Goal: Task Accomplishment & Management: Use online tool/utility

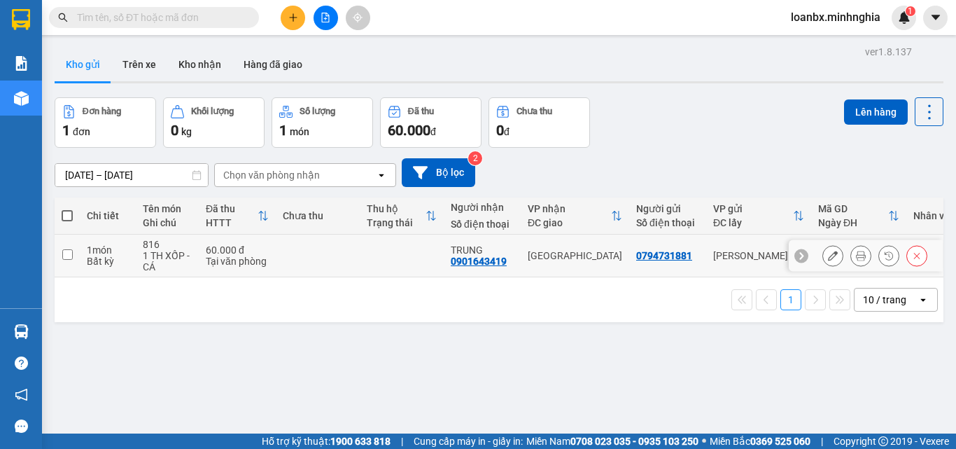
click at [328, 249] on td at bounding box center [318, 255] width 84 height 43
checkbox input "true"
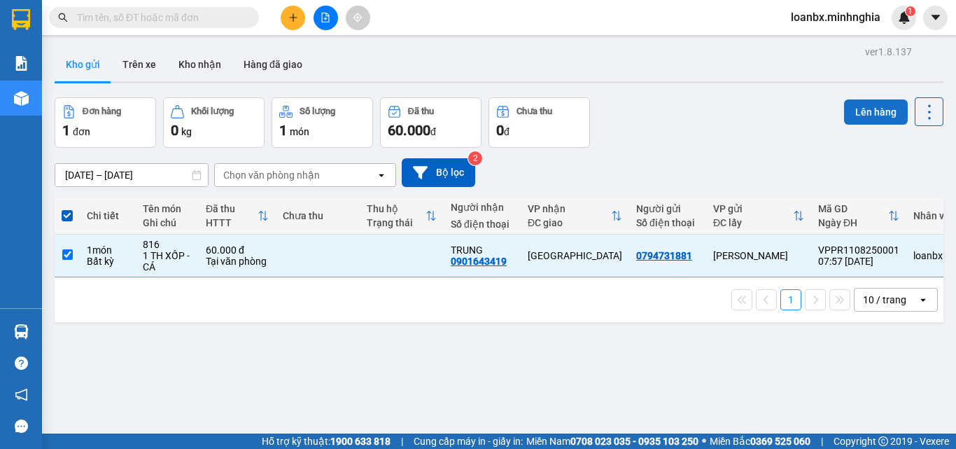
click at [872, 109] on button "Lên hàng" at bounding box center [876, 111] width 64 height 25
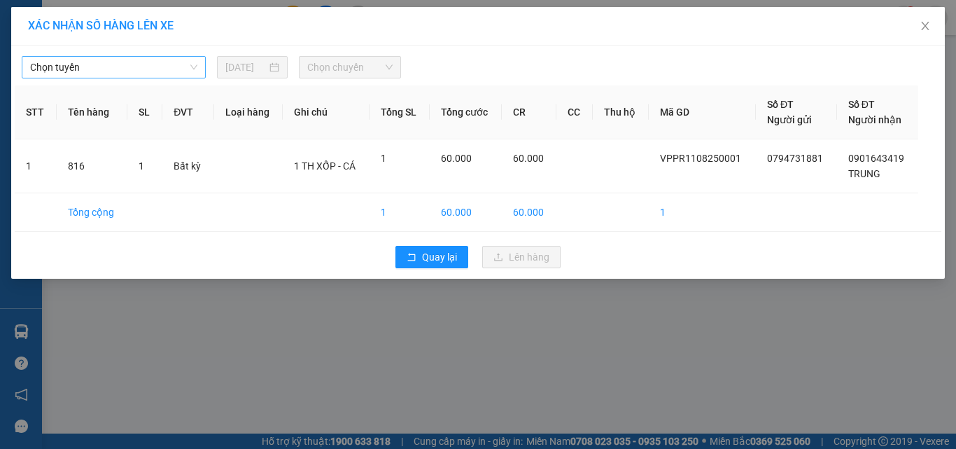
click at [127, 64] on span "Chọn tuyến" at bounding box center [113, 67] width 167 height 21
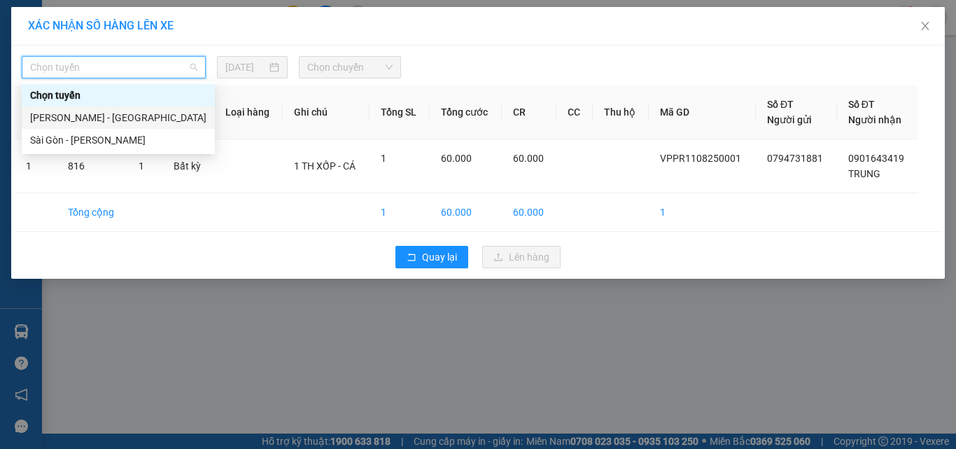
click at [104, 123] on div "[PERSON_NAME] - [GEOGRAPHIC_DATA]" at bounding box center [118, 117] width 176 height 15
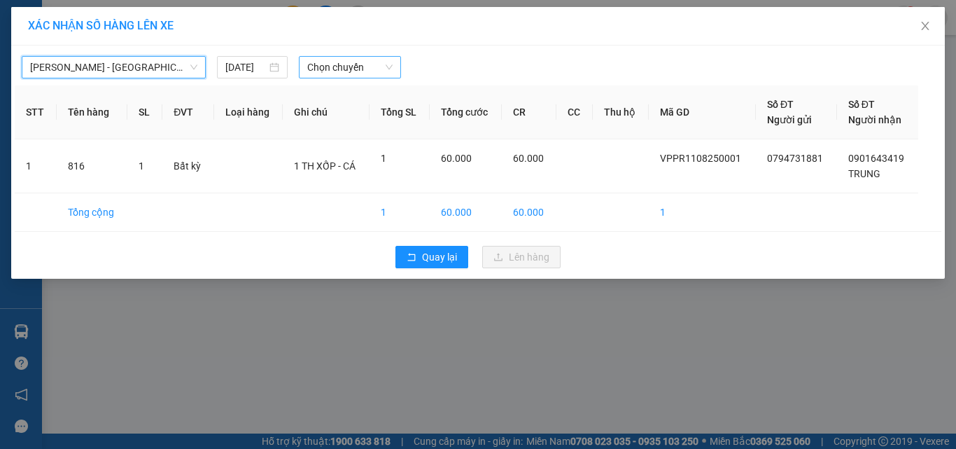
click at [351, 71] on span "Chọn chuyến" at bounding box center [350, 67] width 86 height 21
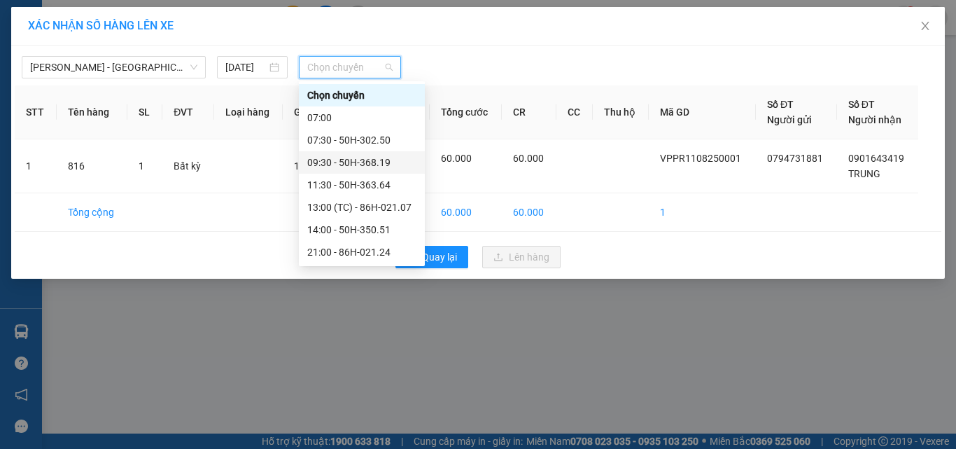
click at [365, 160] on div "09:30 - 50H-368.19" at bounding box center [361, 162] width 109 height 15
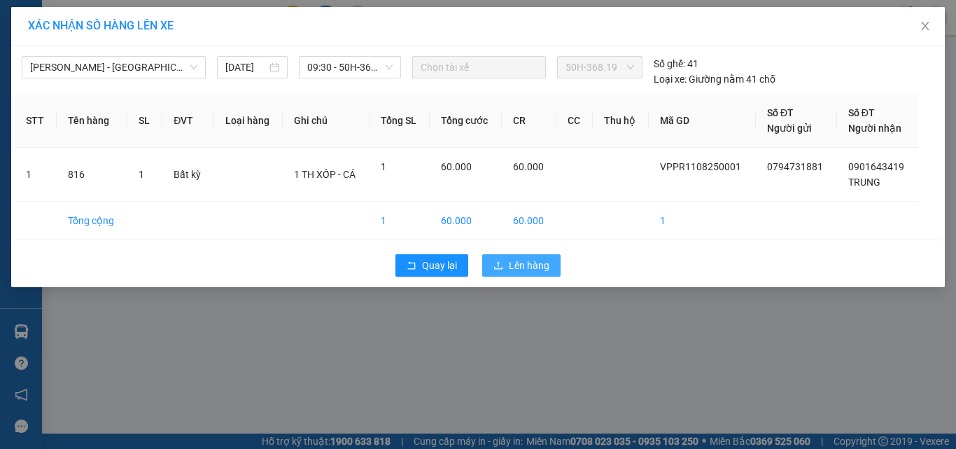
click at [531, 273] on button "Lên hàng" at bounding box center [521, 265] width 78 height 22
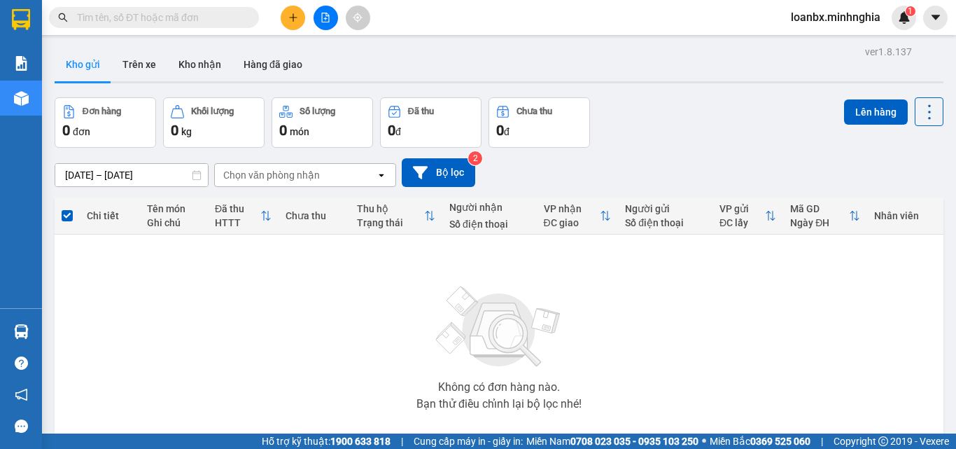
click at [318, 22] on button at bounding box center [325, 18] width 24 height 24
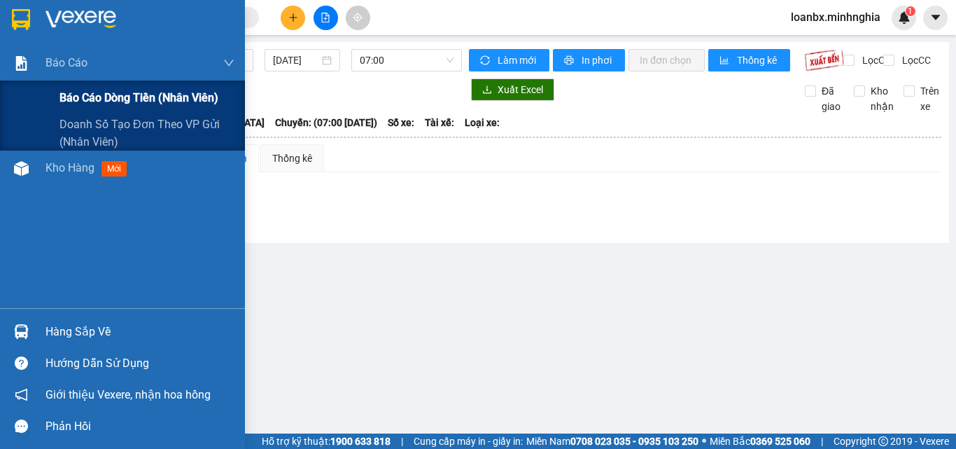
click at [69, 103] on span "Báo cáo dòng tiền (nhân viên)" at bounding box center [138, 97] width 159 height 17
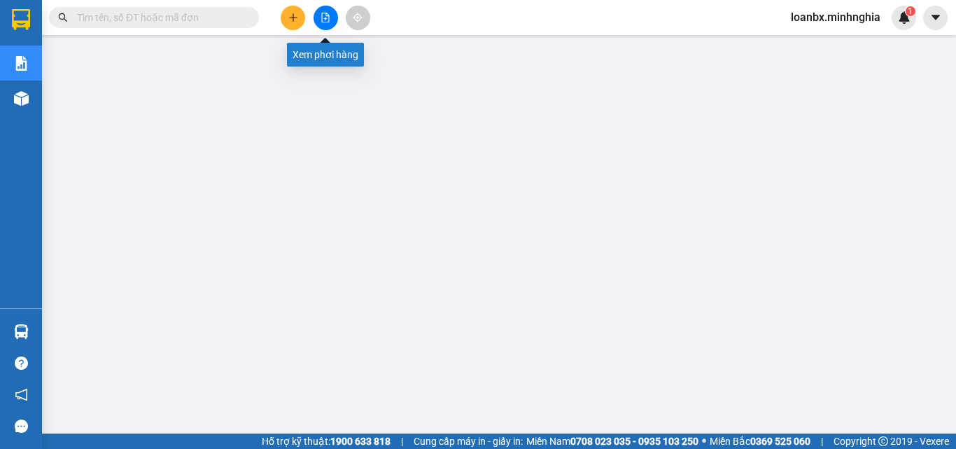
click at [327, 10] on button at bounding box center [325, 18] width 24 height 24
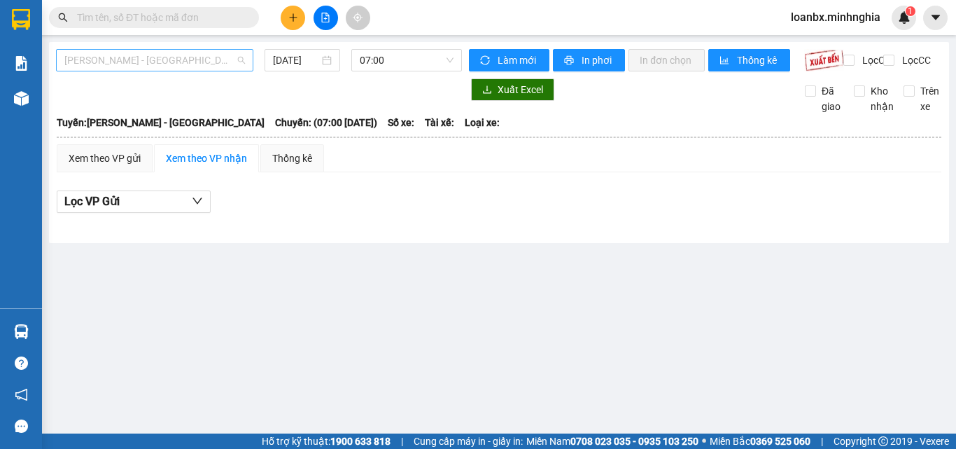
click at [201, 68] on span "[PERSON_NAME] - [GEOGRAPHIC_DATA]" at bounding box center [154, 60] width 181 height 21
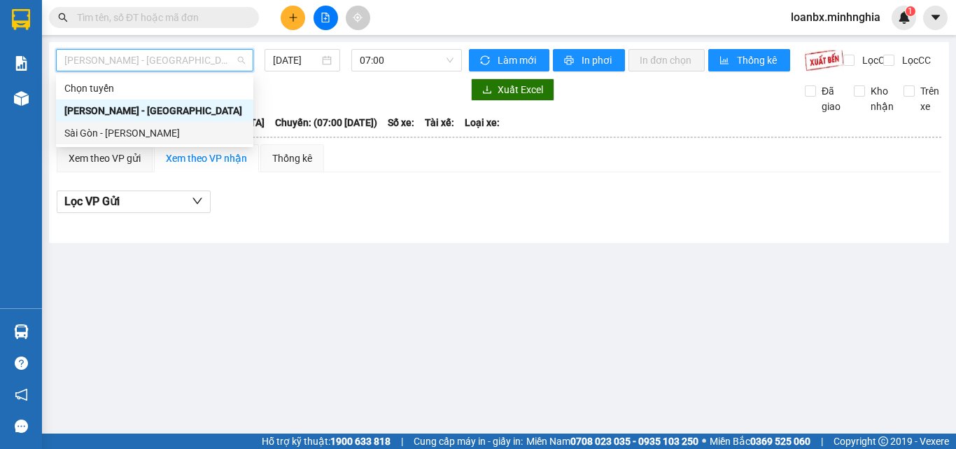
click at [144, 134] on div "Sài Gòn - [PERSON_NAME]" at bounding box center [154, 132] width 181 height 15
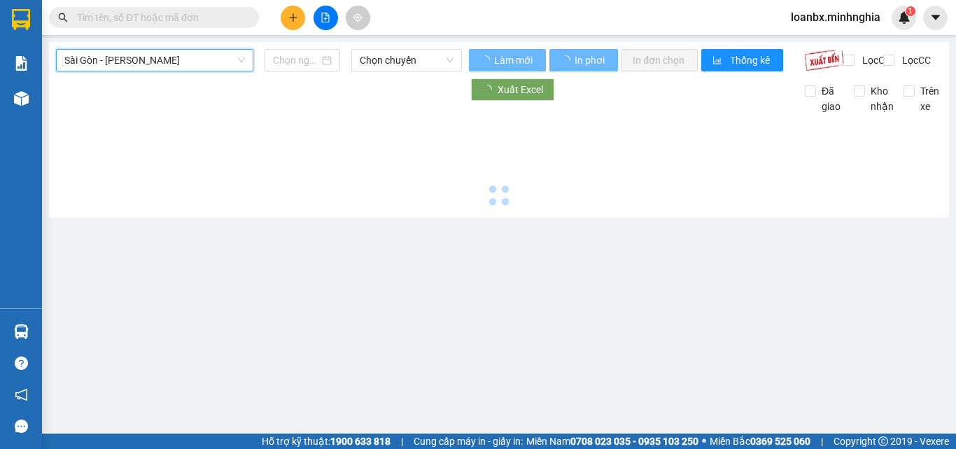
type input "[DATE]"
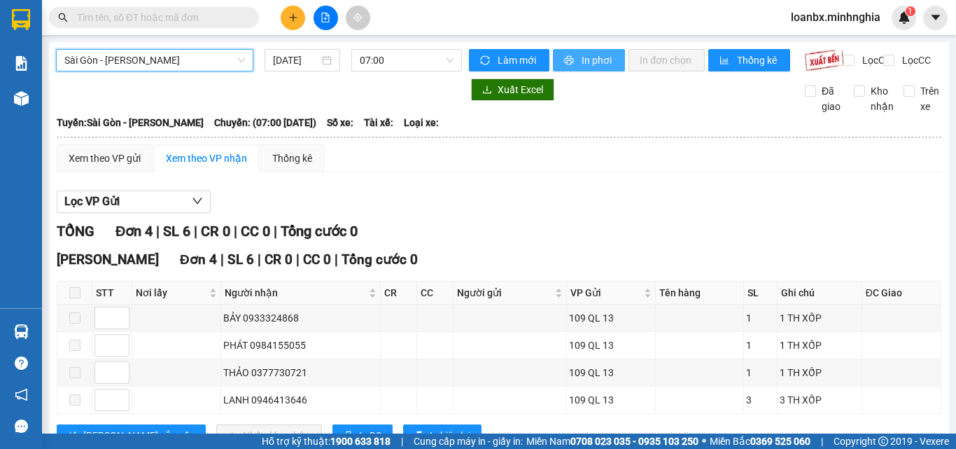
click at [584, 62] on span "In phơi" at bounding box center [597, 59] width 32 height 15
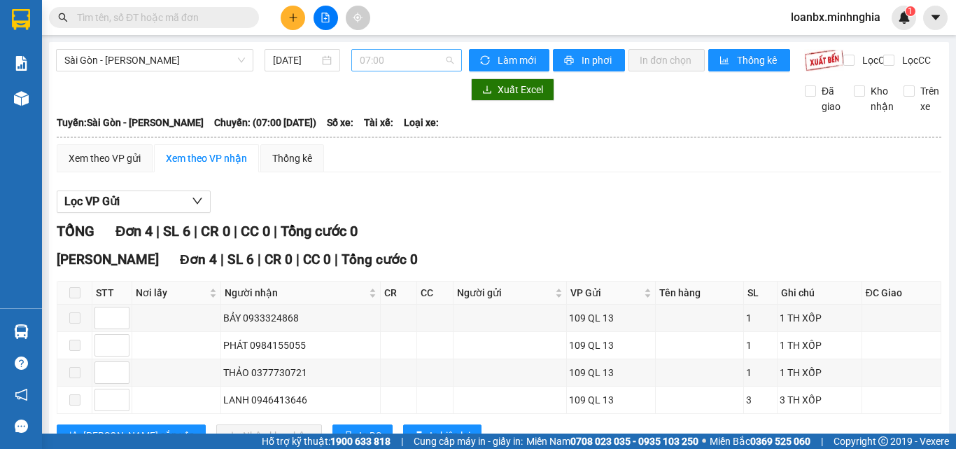
click at [406, 61] on span "07:00" at bounding box center [407, 60] width 94 height 21
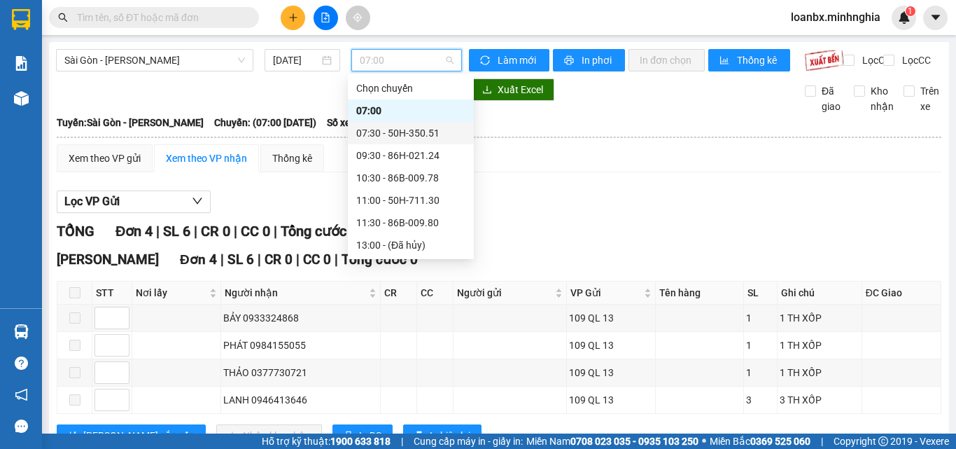
click at [406, 132] on div "07:30 - 50H-350.51" at bounding box center [410, 132] width 109 height 15
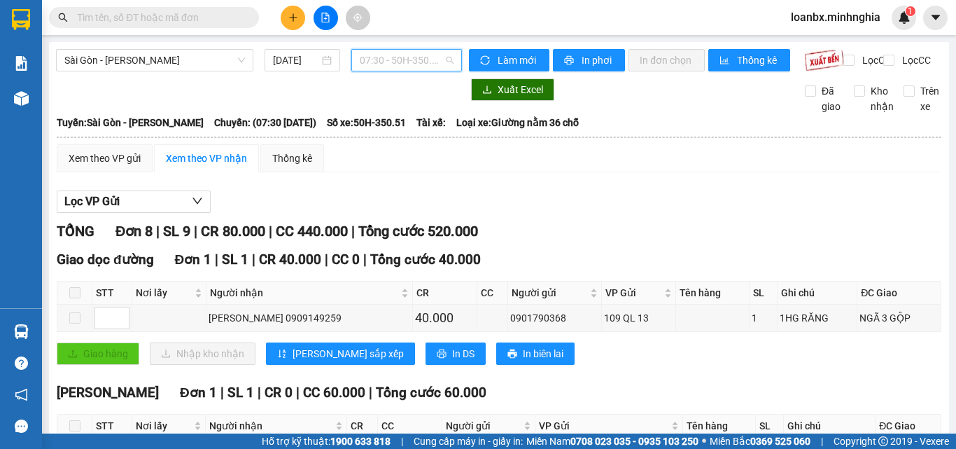
click at [381, 55] on span "07:30 - 50H-350.51" at bounding box center [407, 60] width 94 height 21
drag, startPoint x: 570, startPoint y: 57, endPoint x: 686, endPoint y: 203, distance: 186.2
click at [571, 57] on button "In phơi" at bounding box center [589, 60] width 72 height 22
click at [406, 58] on span "07:30 - 50H-350.51" at bounding box center [407, 60] width 94 height 21
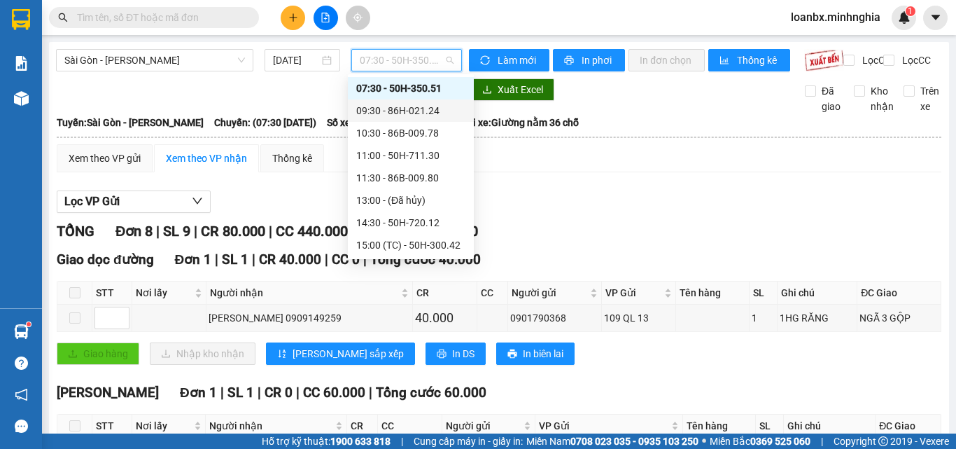
click at [395, 107] on div "09:30 - 86H-021.24" at bounding box center [410, 110] width 109 height 15
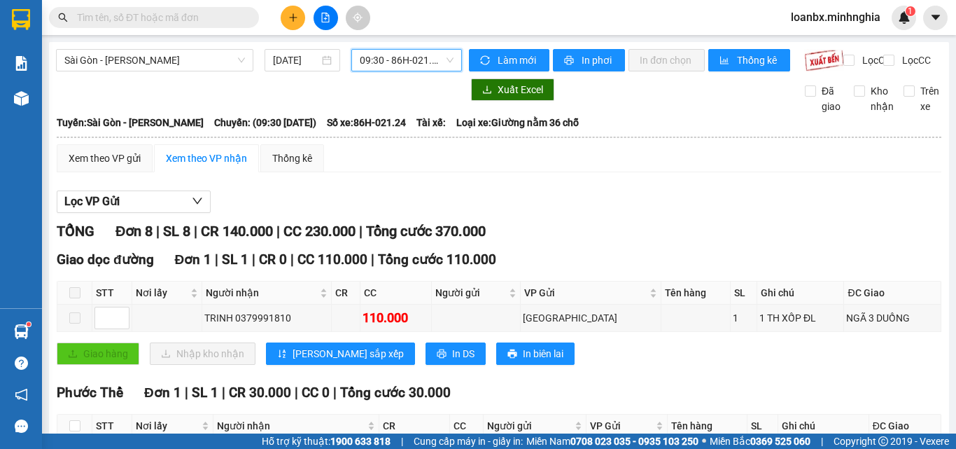
click at [378, 62] on span "09:30 - 86H-021.24" at bounding box center [407, 60] width 94 height 21
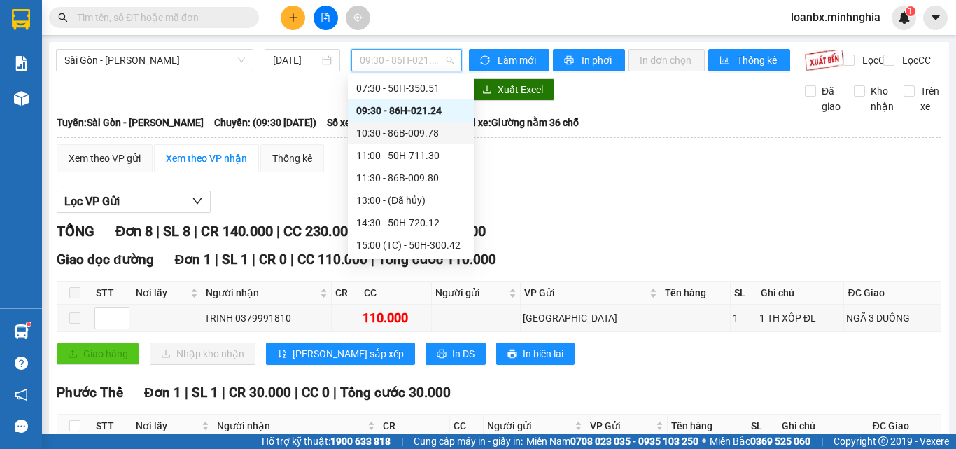
click at [414, 134] on div "10:30 - 86B-009.78" at bounding box center [410, 132] width 109 height 15
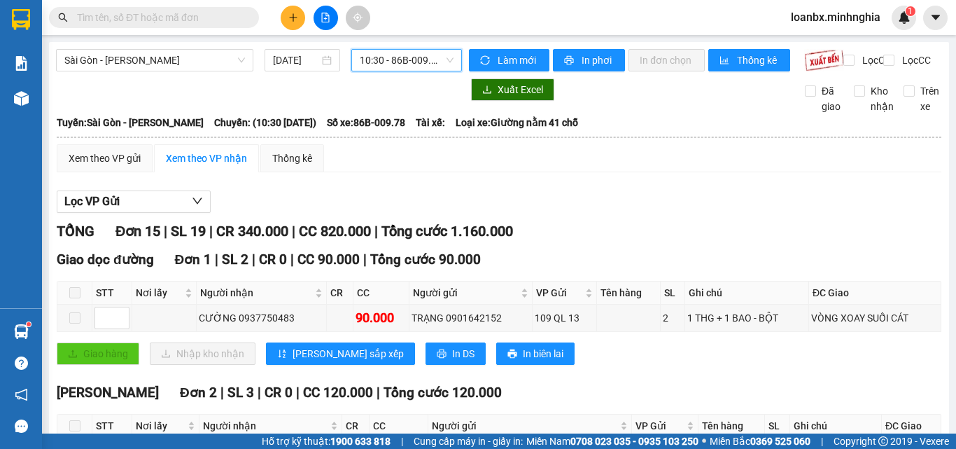
scroll to position [280, 0]
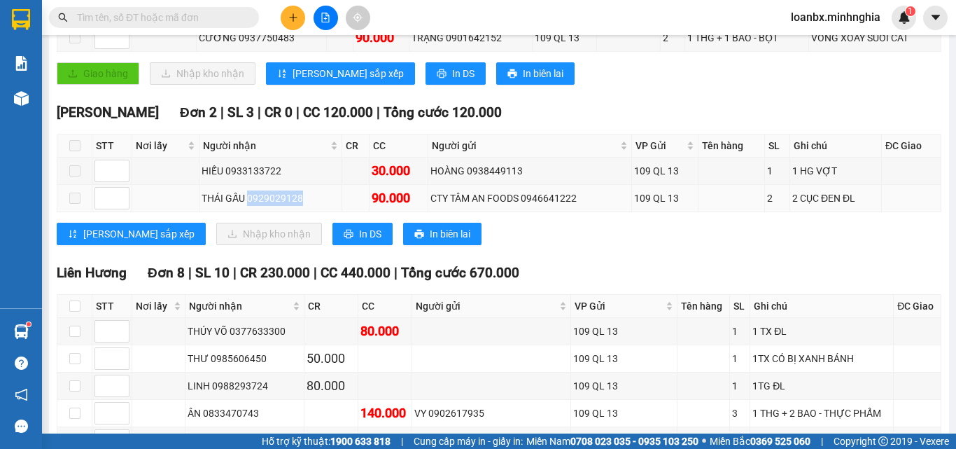
drag, startPoint x: 248, startPoint y: 213, endPoint x: 329, endPoint y: 206, distance: 80.8
click at [329, 206] on div "THÁI GẤU 0929029128" at bounding box center [271, 197] width 139 height 15
copy div "0929029128"
click at [147, 22] on input "text" at bounding box center [159, 17] width 165 height 15
paste input "0929029128"
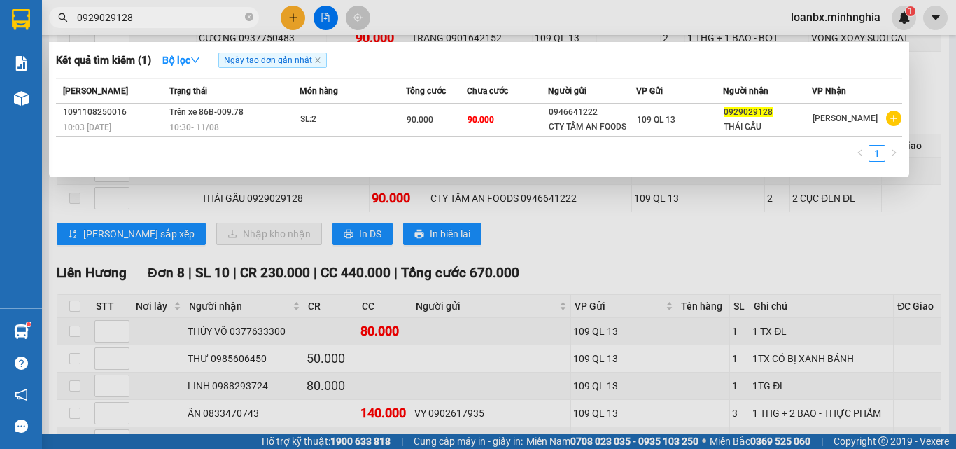
drag, startPoint x: 108, startPoint y: 17, endPoint x: 13, endPoint y: 23, distance: 95.3
click at [13, 23] on section "Kết quả tìm kiếm ( 1 ) Bộ lọc Ngày tạo đơn gần nhất Mã ĐH Trạng thái Món hàng T…" at bounding box center [478, 224] width 956 height 449
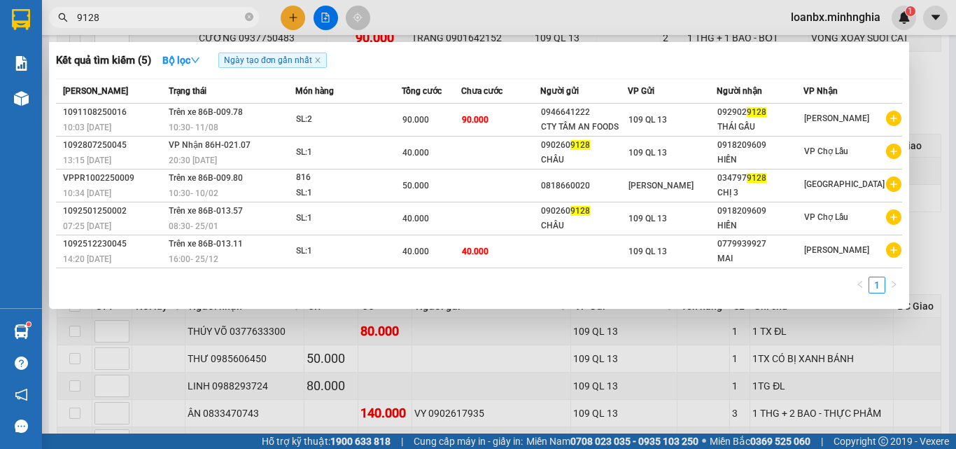
drag, startPoint x: 85, startPoint y: 15, endPoint x: 59, endPoint y: 15, distance: 25.9
click at [59, 15] on div "9128" at bounding box center [136, 17] width 273 height 21
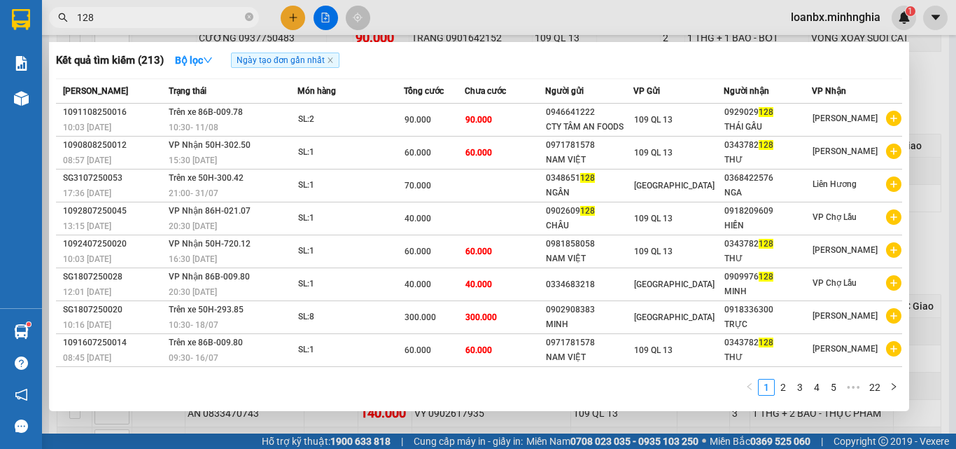
click at [489, 16] on div at bounding box center [478, 224] width 956 height 449
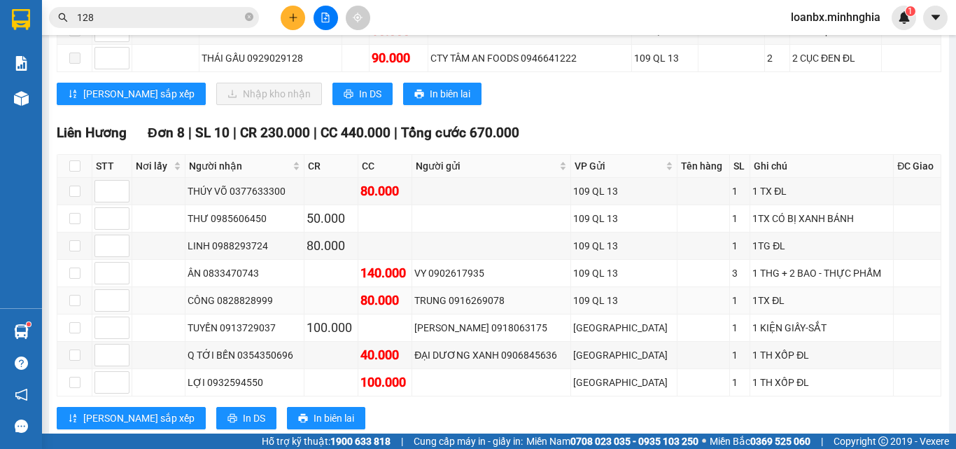
scroll to position [350, 0]
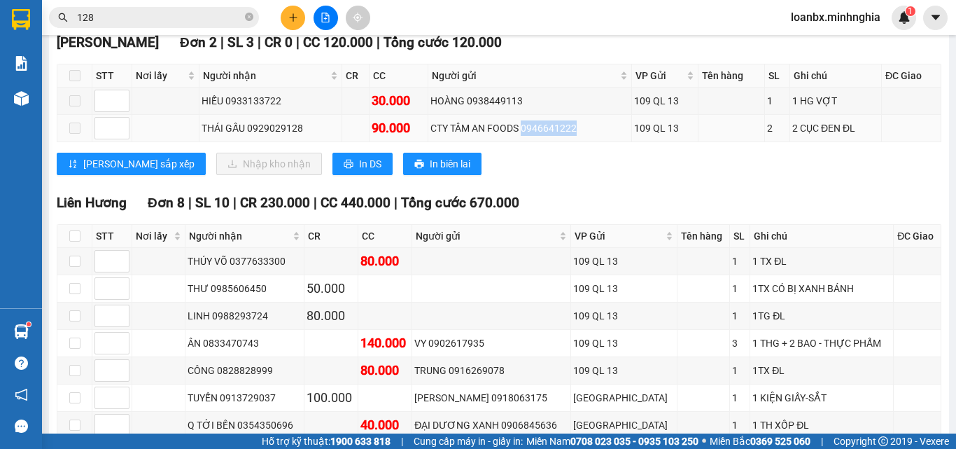
drag, startPoint x: 520, startPoint y: 137, endPoint x: 575, endPoint y: 137, distance: 55.3
click at [575, 136] on div "CTY TÂM AN FOODS 0946641222" at bounding box center [529, 127] width 199 height 15
copy div "0946641222"
click at [125, 18] on input "128" at bounding box center [159, 17] width 165 height 15
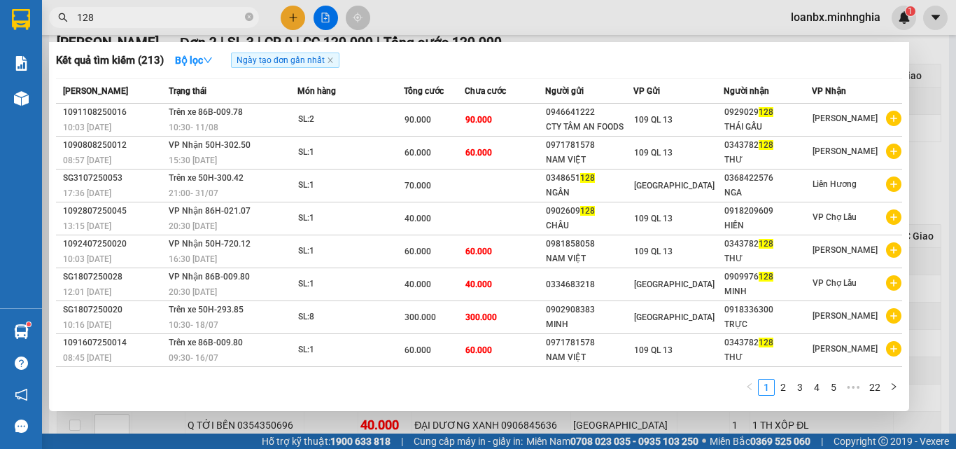
click at [125, 18] on input "128" at bounding box center [159, 17] width 165 height 15
paste input "0946641222"
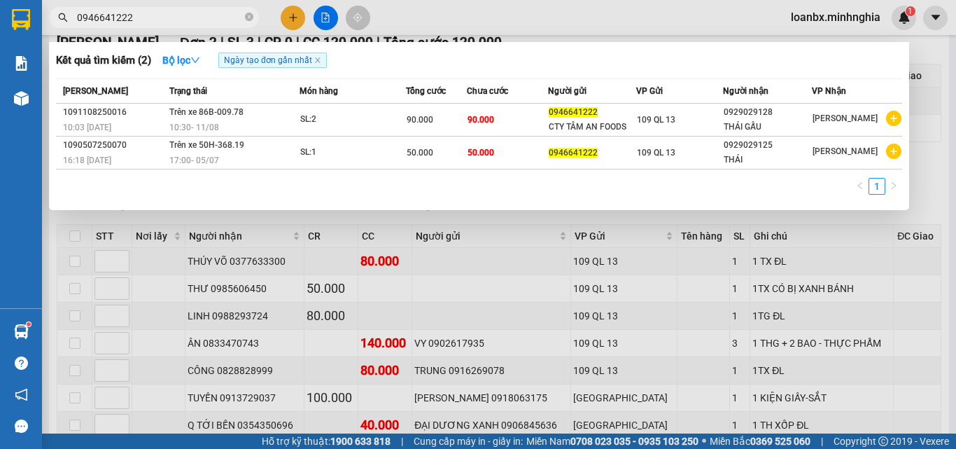
type input "0946641222"
click at [488, 39] on div at bounding box center [478, 224] width 956 height 449
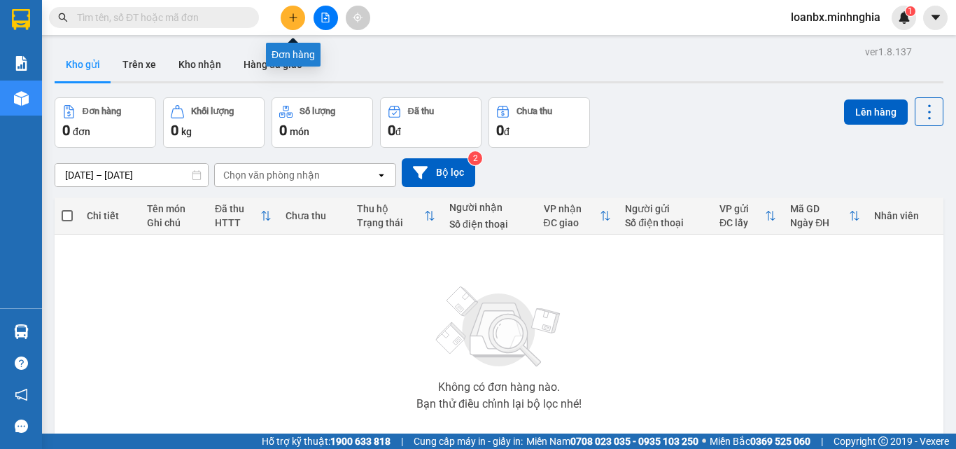
click at [298, 23] on button at bounding box center [293, 18] width 24 height 24
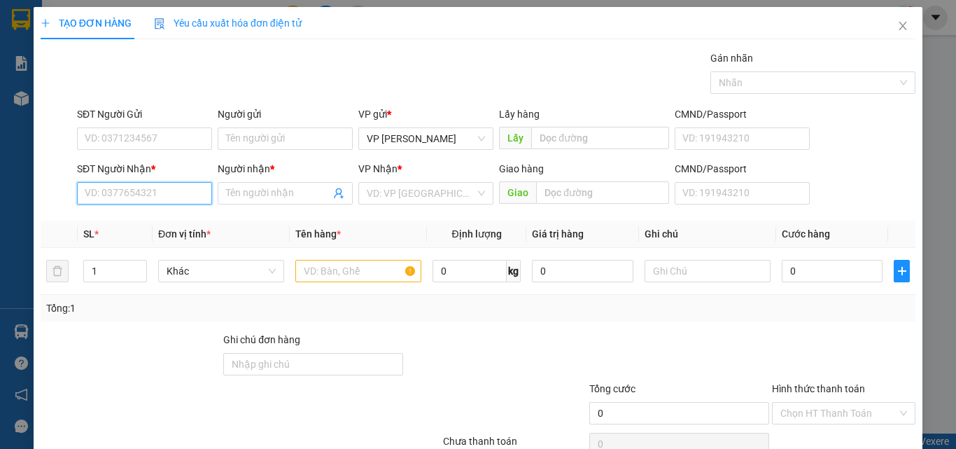
click at [169, 192] on input "SĐT Người Nhận *" at bounding box center [144, 193] width 135 height 22
click at [174, 222] on div "0827128012 - HIỀN" at bounding box center [143, 220] width 117 height 15
type input "0827128012"
type input "HIỀN"
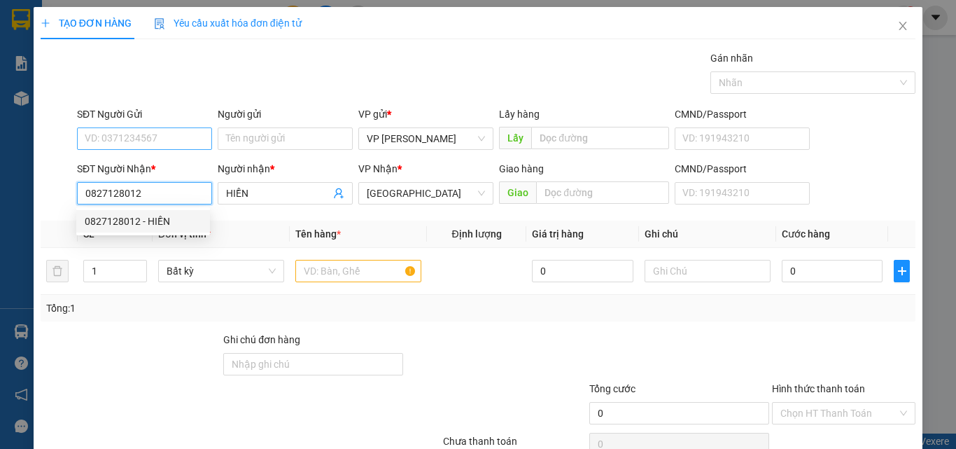
type input "0827128012"
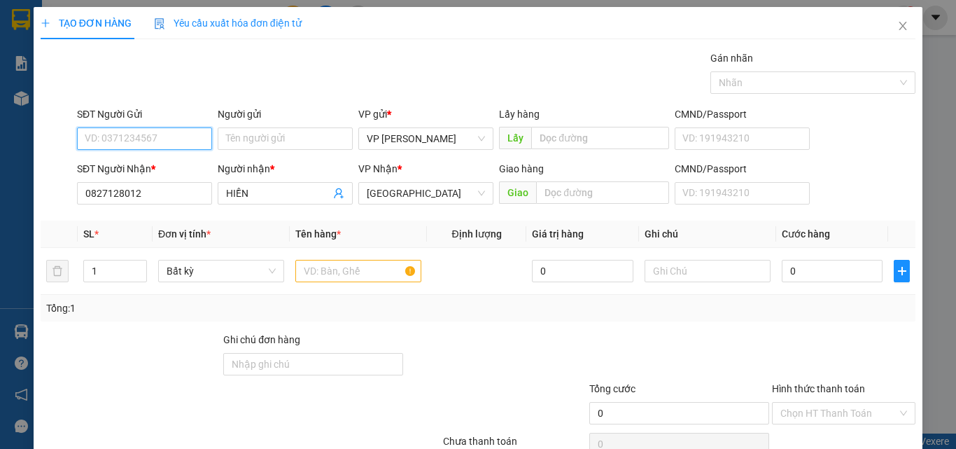
click at [172, 129] on input "SĐT Người Gửi" at bounding box center [144, 138] width 135 height 22
click at [159, 169] on div "0866643662" at bounding box center [143, 166] width 117 height 15
type input "0866643662"
click at [362, 288] on td at bounding box center [358, 271] width 137 height 47
click at [360, 277] on input "text" at bounding box center [358, 271] width 126 height 22
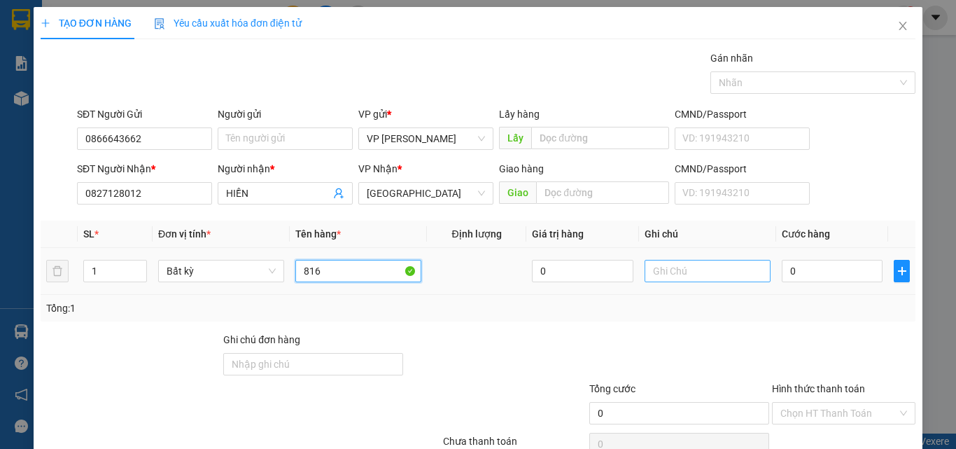
type input "816"
click at [686, 260] on input "text" at bounding box center [707, 271] width 126 height 22
type input "1 TH XỐP - CÁ"
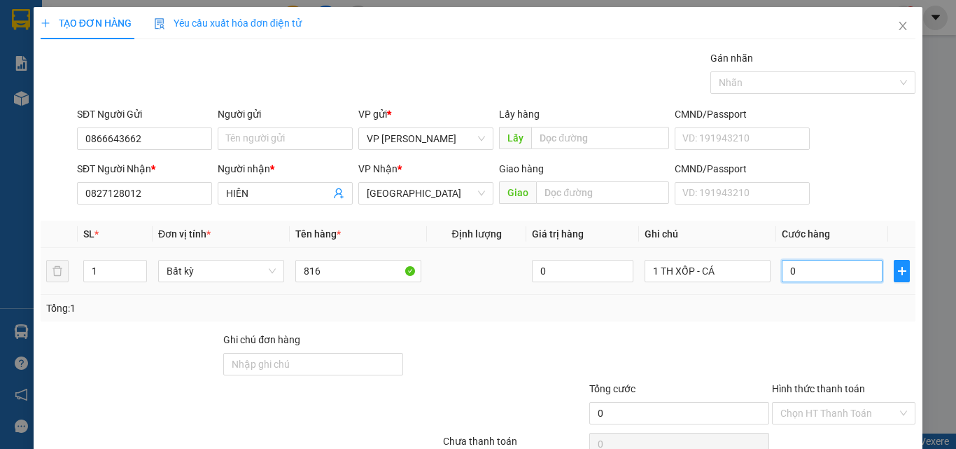
click at [819, 269] on input "0" at bounding box center [832, 271] width 101 height 22
type input "1"
type input "10"
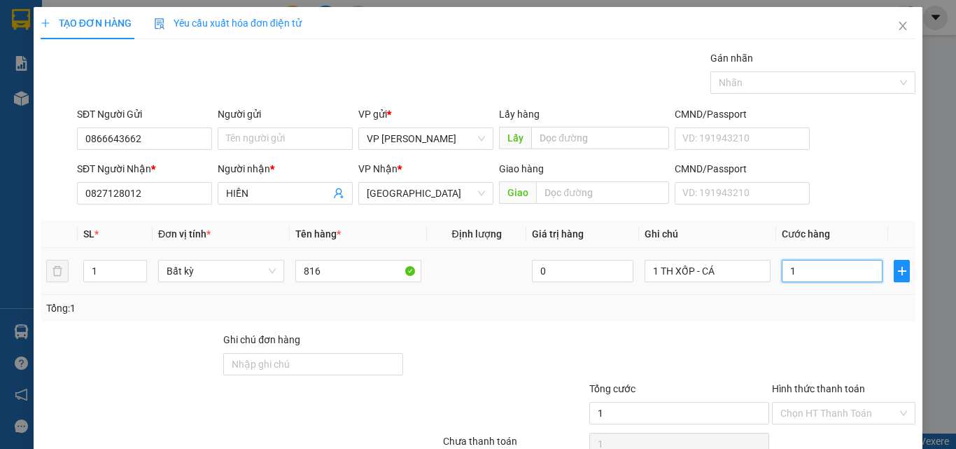
type input "10"
type input "100"
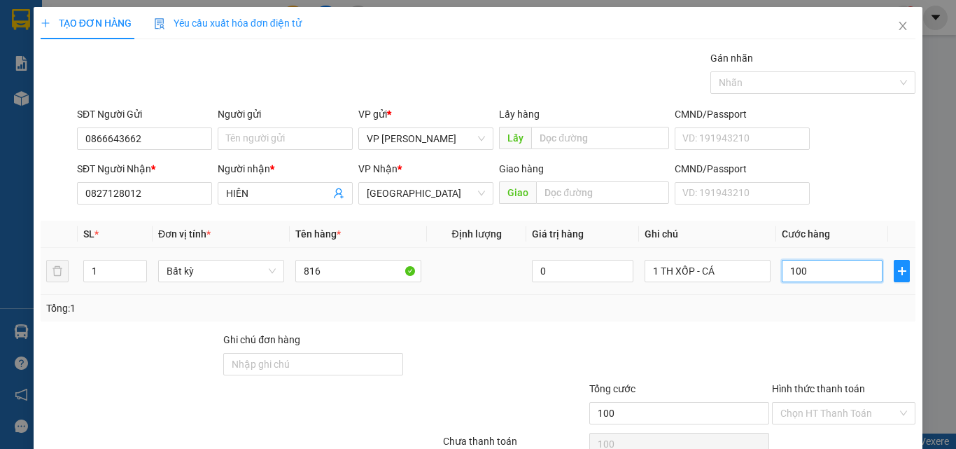
scroll to position [69, 0]
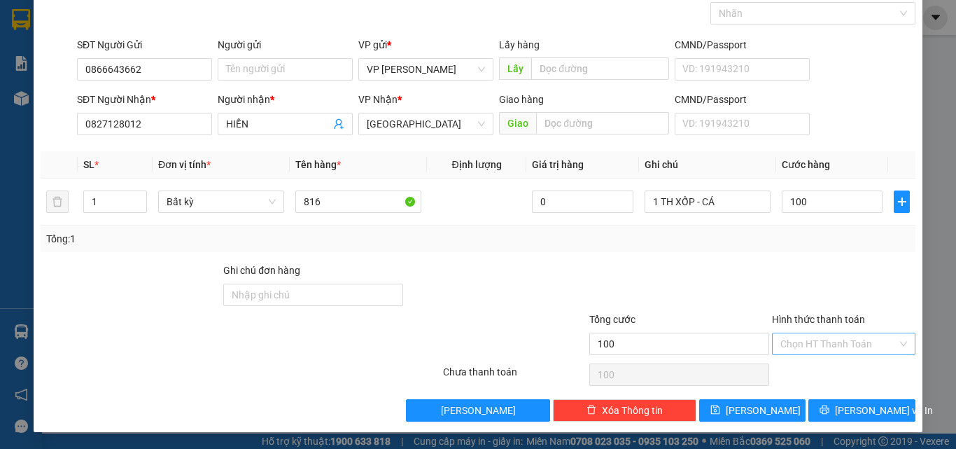
type input "100.000"
click at [810, 340] on input "Hình thức thanh toán" at bounding box center [838, 343] width 117 height 21
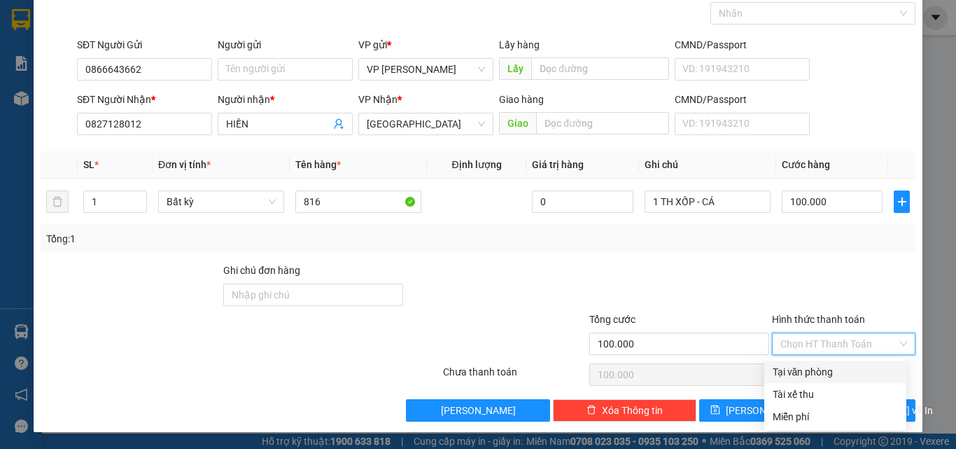
click at [805, 360] on div "Transit Pickup Surcharge Ids Transit Deliver Surcharge Ids Transit Deliver Surc…" at bounding box center [478, 201] width 875 height 440
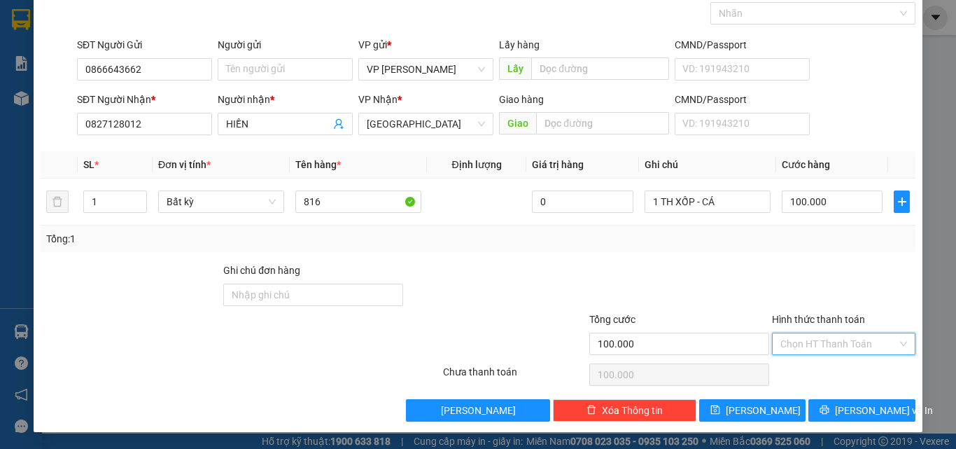
drag, startPoint x: 831, startPoint y: 344, endPoint x: 821, endPoint y: 384, distance: 41.1
click at [831, 344] on input "Hình thức thanh toán" at bounding box center [838, 343] width 117 height 21
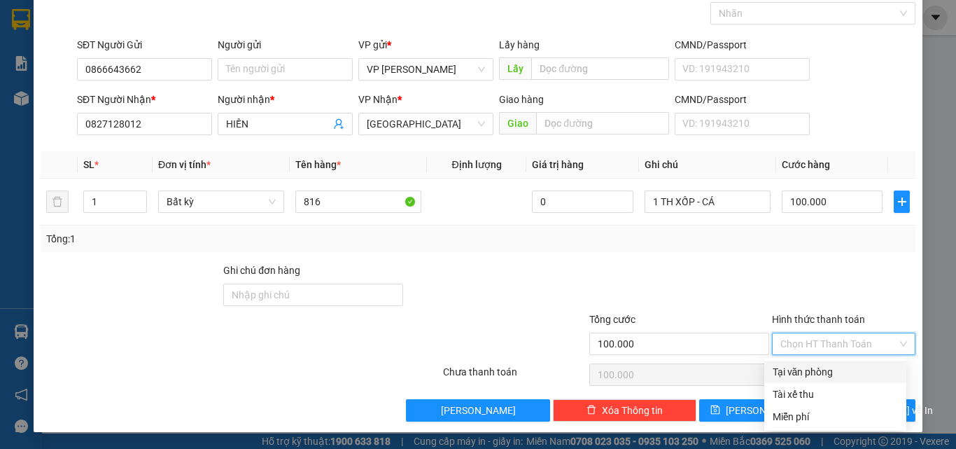
click at [819, 372] on div "Tại văn phòng" at bounding box center [835, 371] width 125 height 15
type input "0"
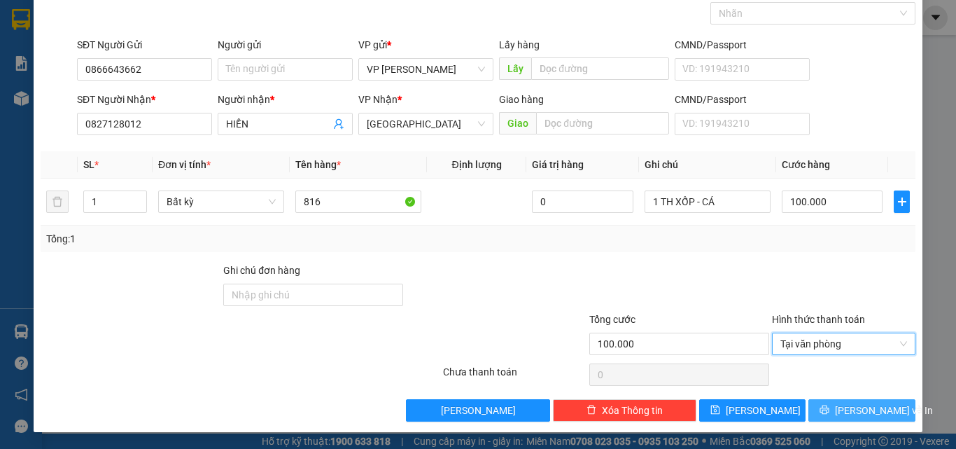
click at [841, 412] on span "[PERSON_NAME] và In" at bounding box center [884, 409] width 98 height 15
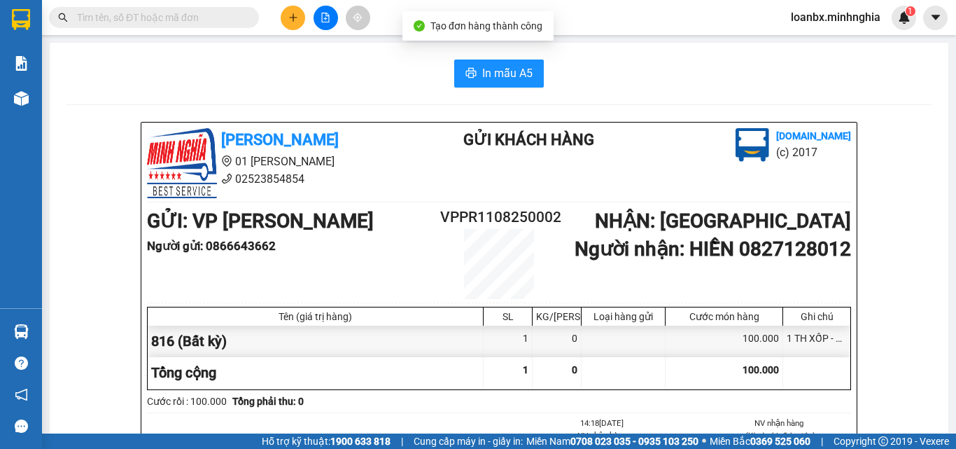
click at [498, 65] on span "In mẫu A5" at bounding box center [507, 72] width 50 height 17
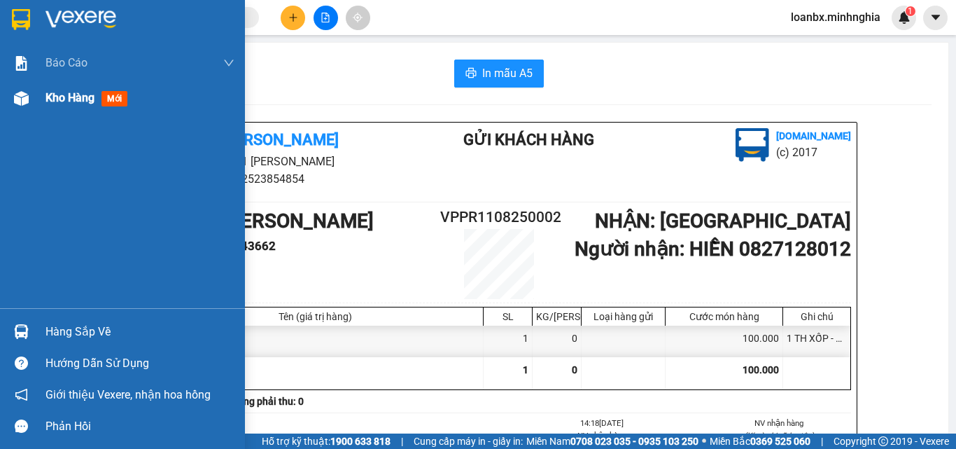
click at [71, 102] on span "Kho hàng" at bounding box center [69, 97] width 49 height 13
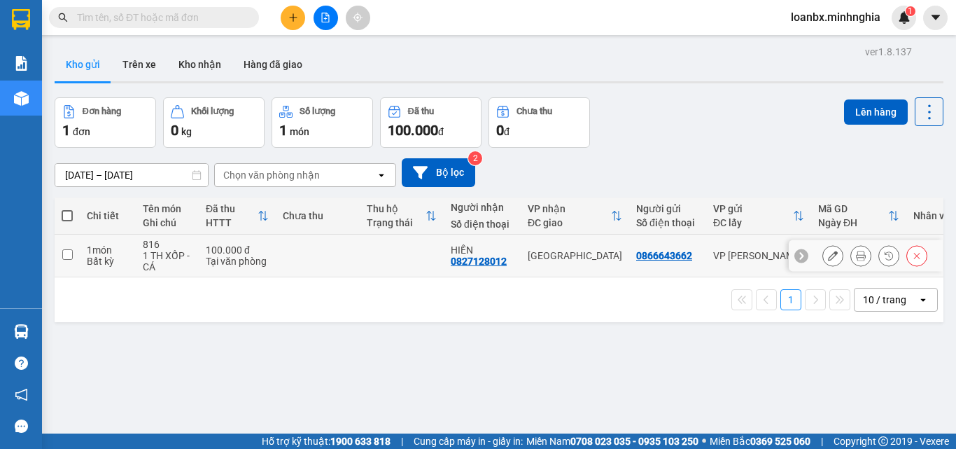
click at [379, 255] on td at bounding box center [402, 255] width 84 height 43
checkbox input "true"
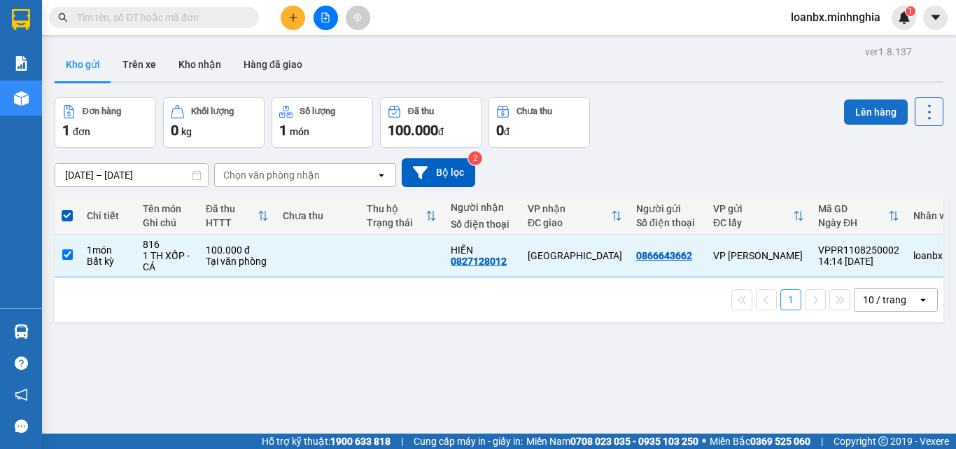
click at [849, 113] on button "Lên hàng" at bounding box center [876, 111] width 64 height 25
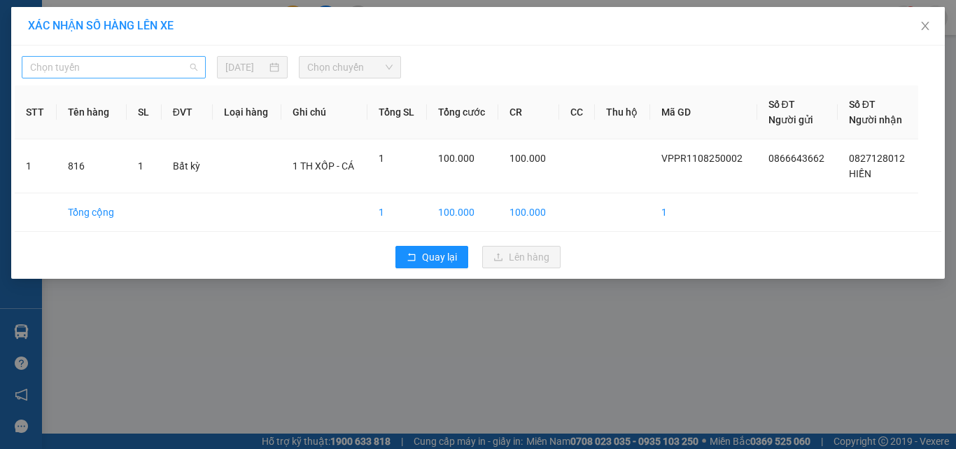
drag, startPoint x: 143, startPoint y: 62, endPoint x: 142, endPoint y: 78, distance: 16.1
click at [142, 66] on span "Chọn tuyến" at bounding box center [113, 67] width 167 height 21
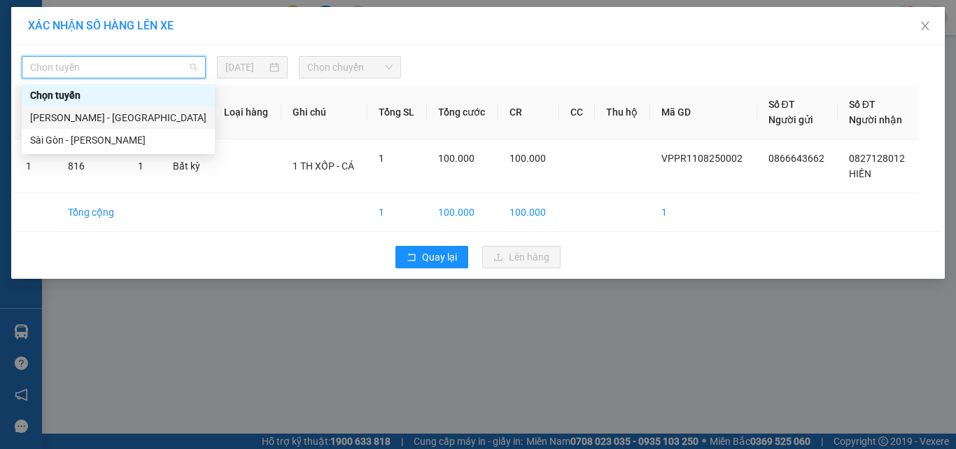
click at [107, 126] on div "[PERSON_NAME] - [GEOGRAPHIC_DATA]" at bounding box center [118, 117] width 193 height 22
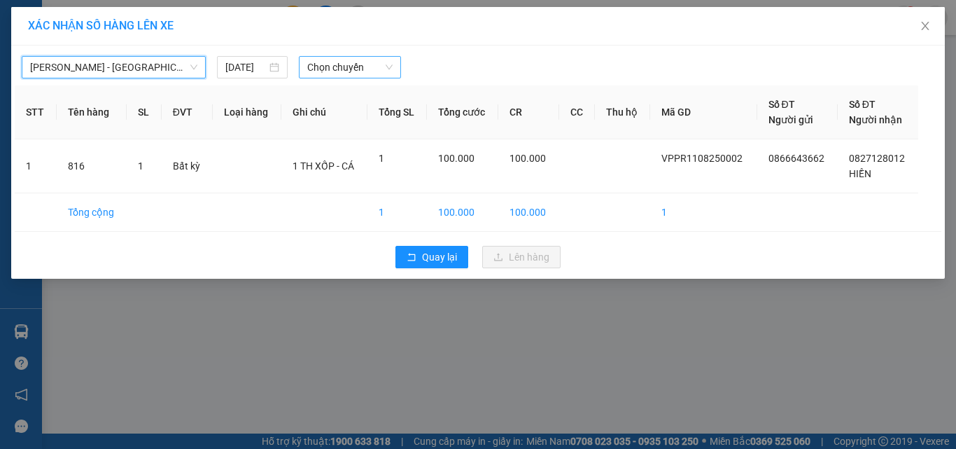
click at [357, 64] on span "Chọn chuyến" at bounding box center [350, 67] width 86 height 21
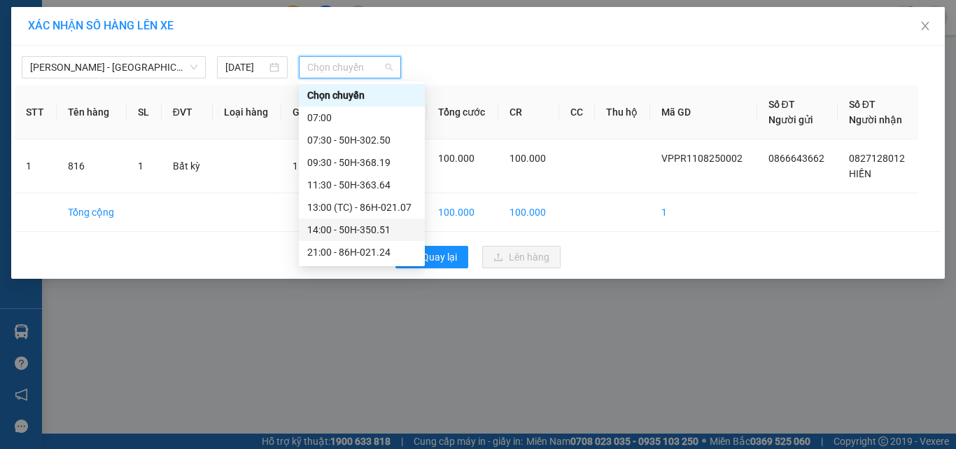
click at [337, 225] on div "14:00 - 50H-350.51" at bounding box center [361, 229] width 109 height 15
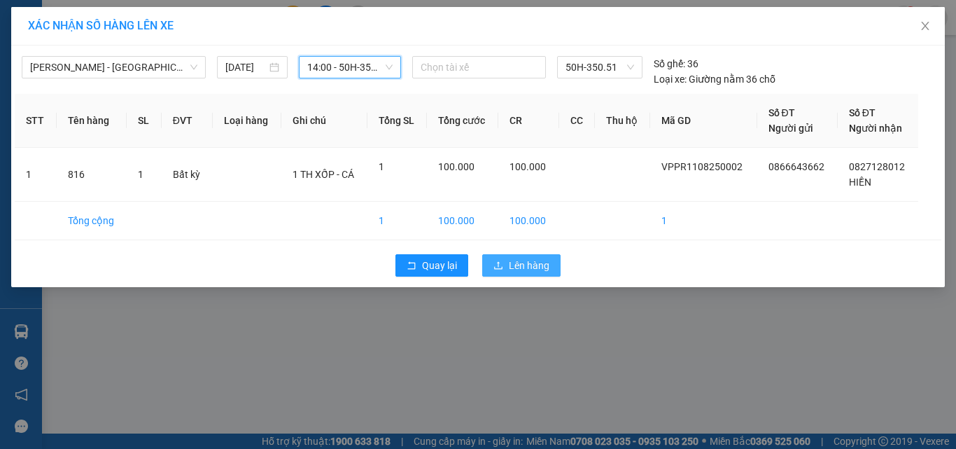
click at [522, 267] on span "Lên hàng" at bounding box center [529, 265] width 41 height 15
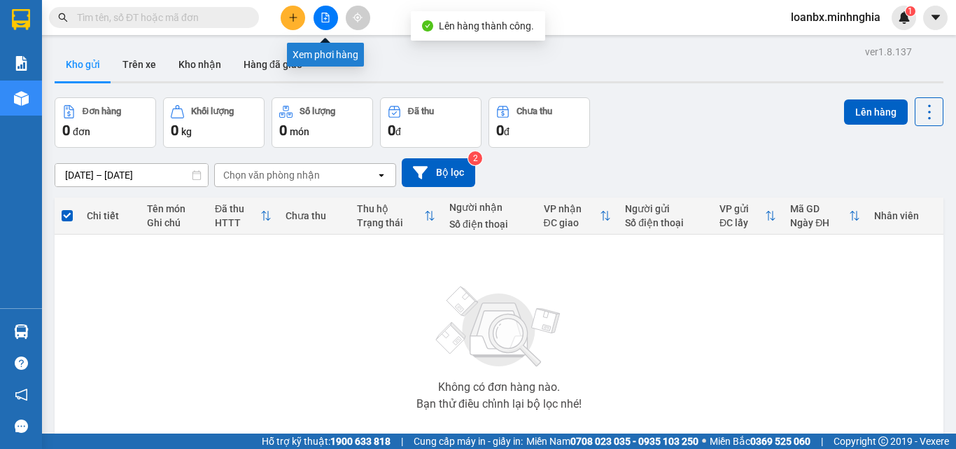
click at [325, 19] on icon "file-add" at bounding box center [326, 18] width 8 height 10
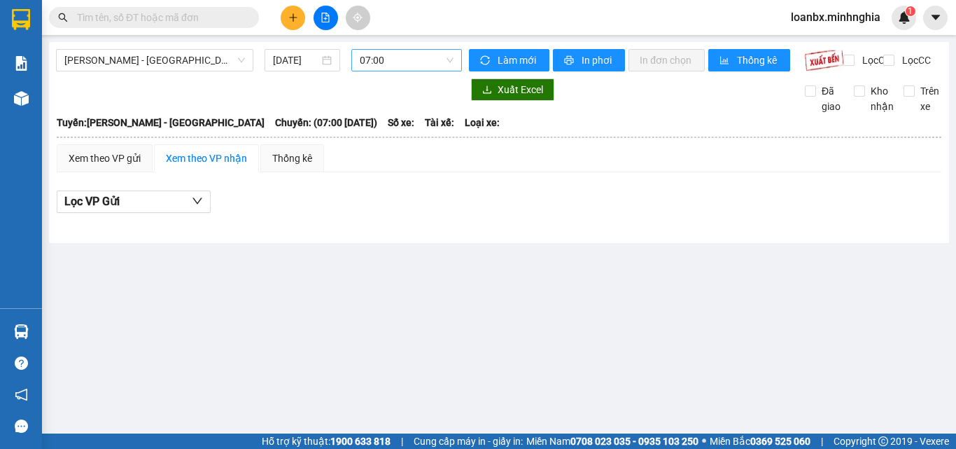
click at [452, 58] on span "07:00" at bounding box center [407, 60] width 94 height 21
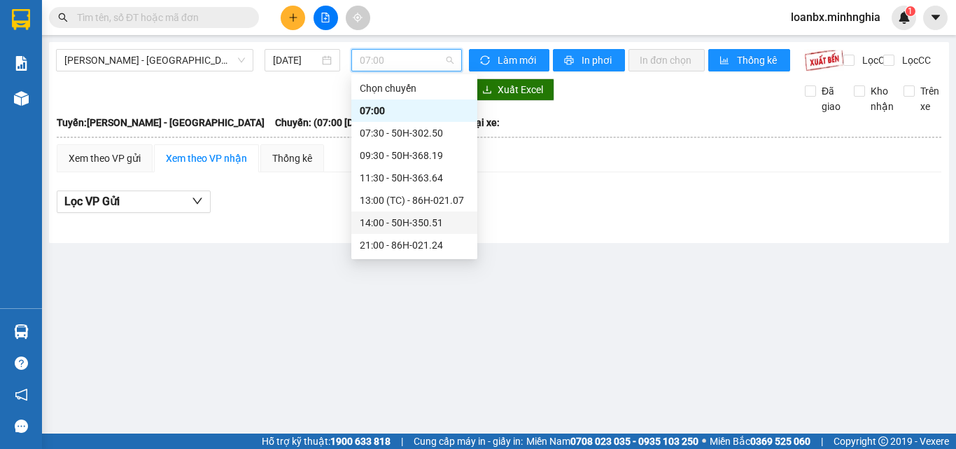
click at [420, 223] on div "14:00 - 50H-350.51" at bounding box center [414, 222] width 109 height 15
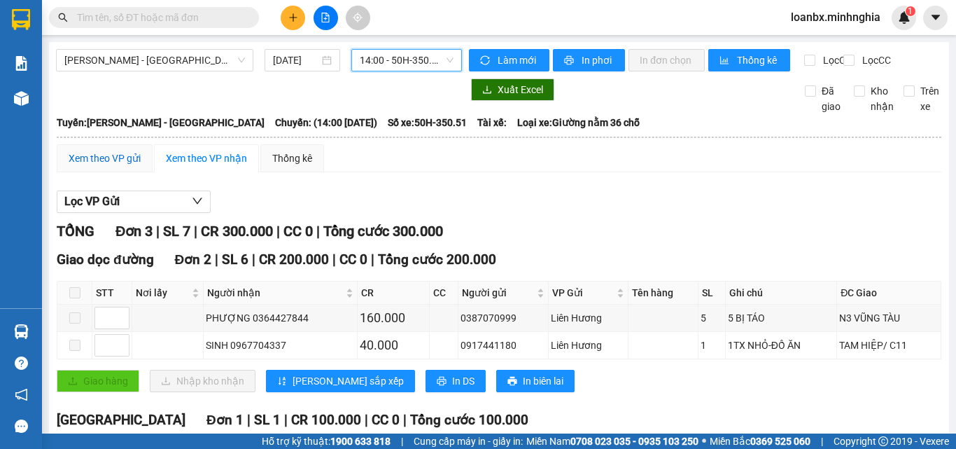
click at [114, 166] on div "Xem theo VP gửi" at bounding box center [105, 157] width 72 height 15
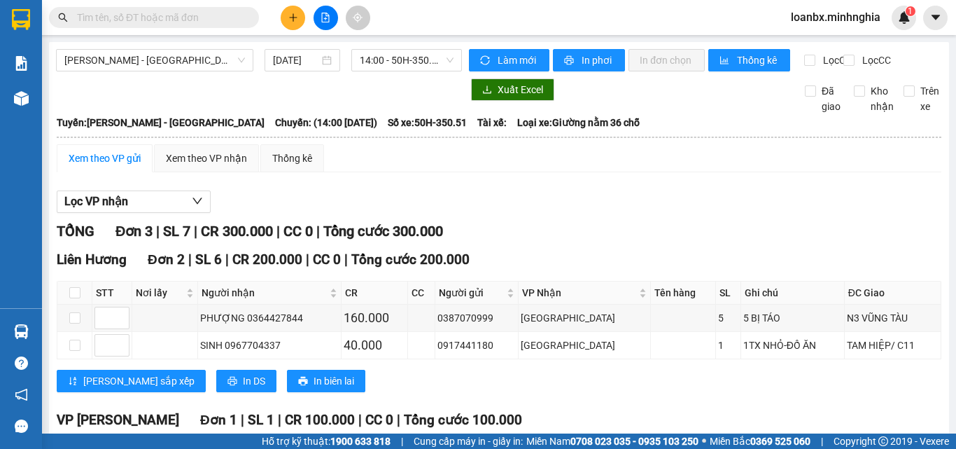
scroll to position [143, 0]
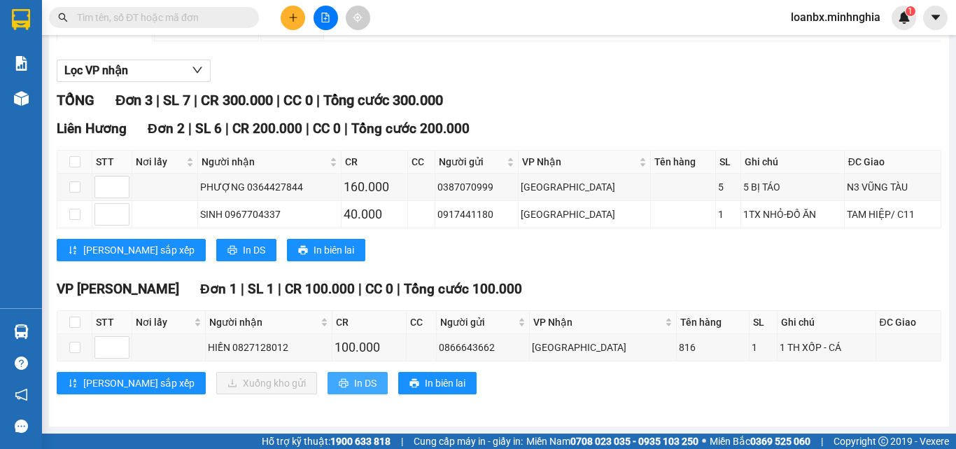
click at [327, 390] on button "In DS" at bounding box center [357, 383] width 60 height 22
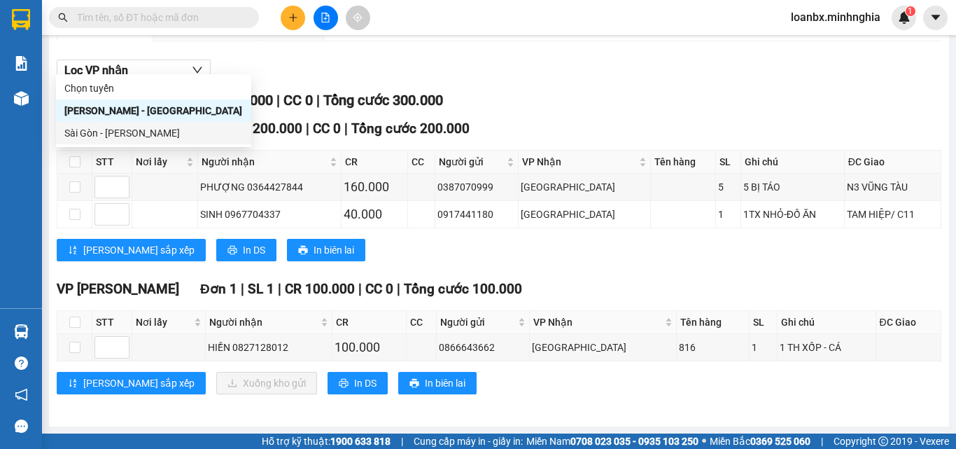
click at [141, 137] on div "Sài Gòn - [PERSON_NAME]" at bounding box center [153, 132] width 178 height 15
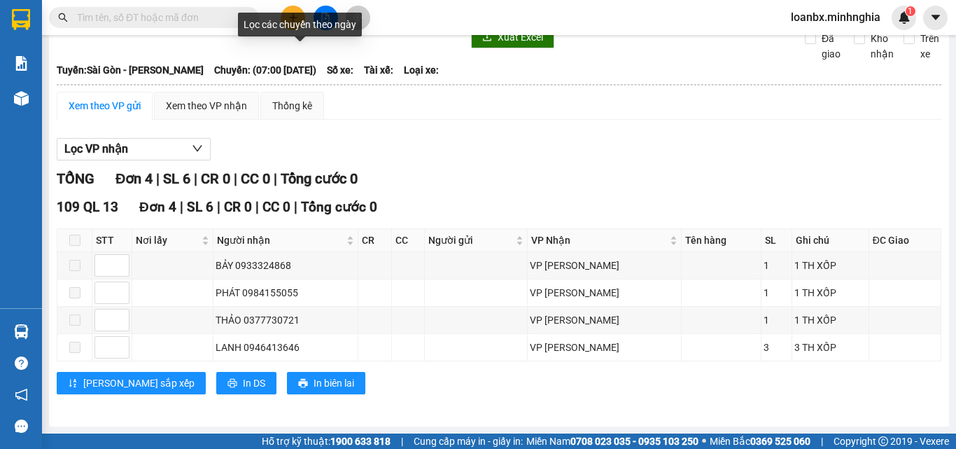
click at [296, 15] on input "[DATE]" at bounding box center [296, 7] width 46 height 15
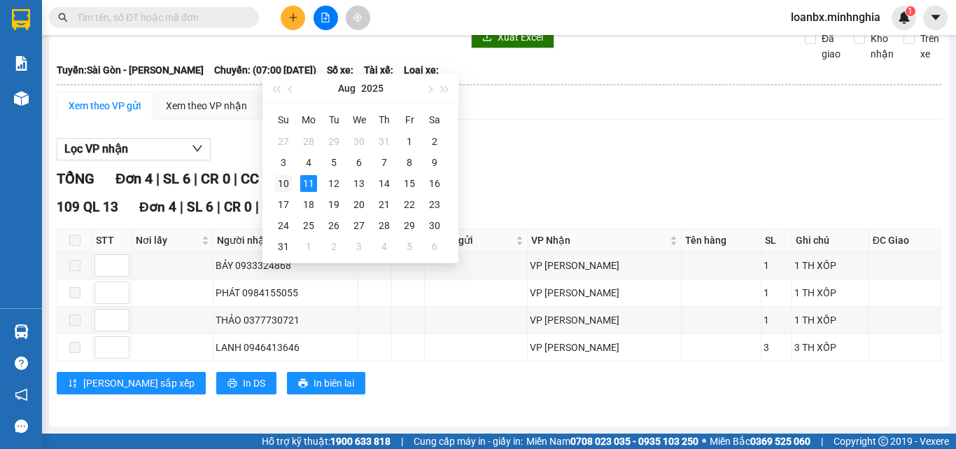
click at [291, 189] on div "10" at bounding box center [283, 183] width 17 height 17
type input "[DATE]"
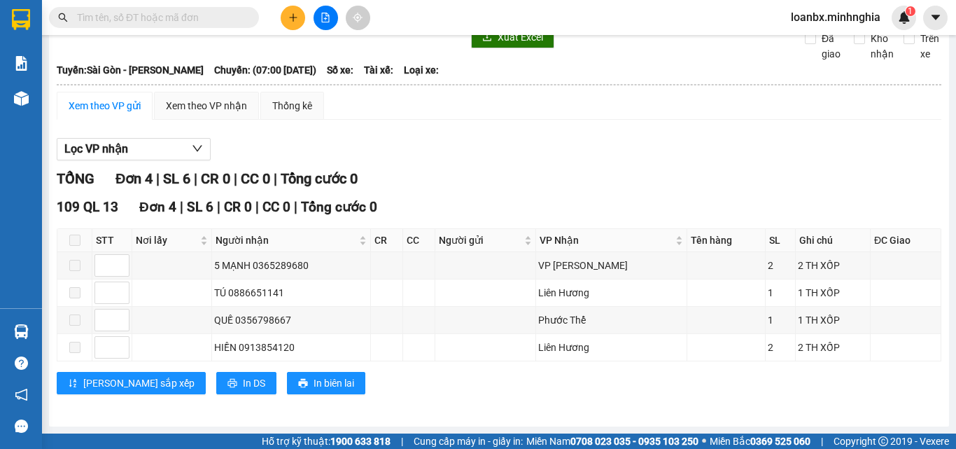
click at [407, 17] on span "07:00" at bounding box center [407, 6] width 94 height 21
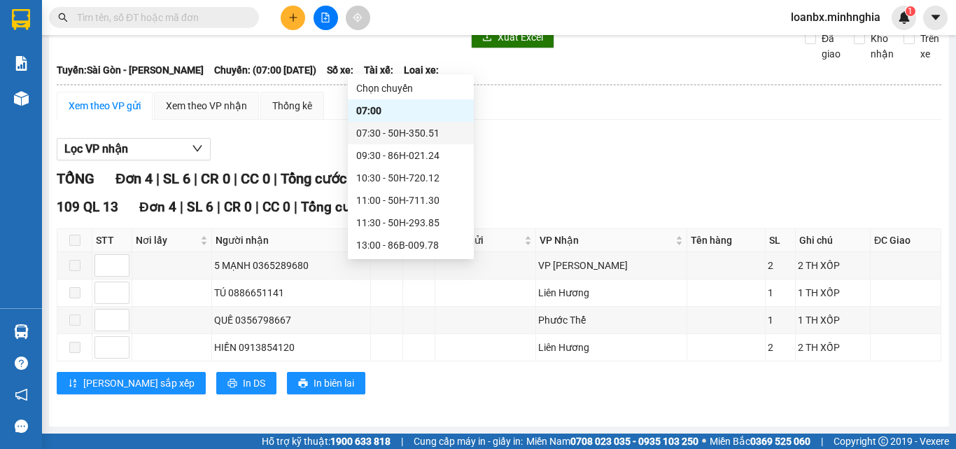
click at [404, 129] on div "07:30 - 50H-350.51" at bounding box center [410, 132] width 109 height 15
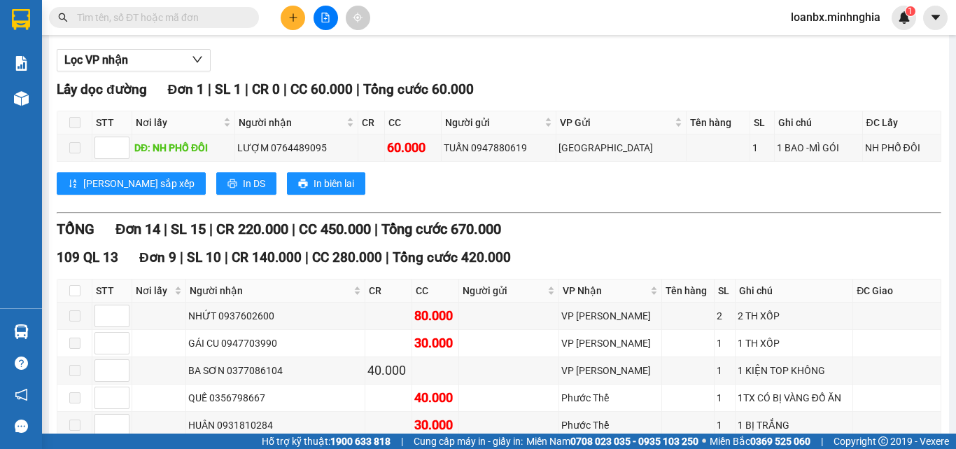
click at [202, 24] on div "Xem theo VP nhận" at bounding box center [206, 16] width 81 height 15
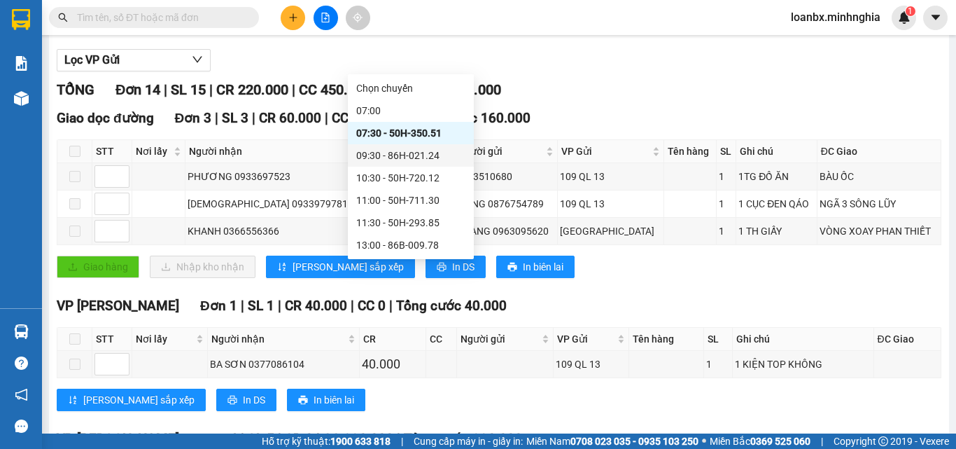
click at [393, 147] on div "09:30 - 86H-021.24" at bounding box center [411, 155] width 126 height 22
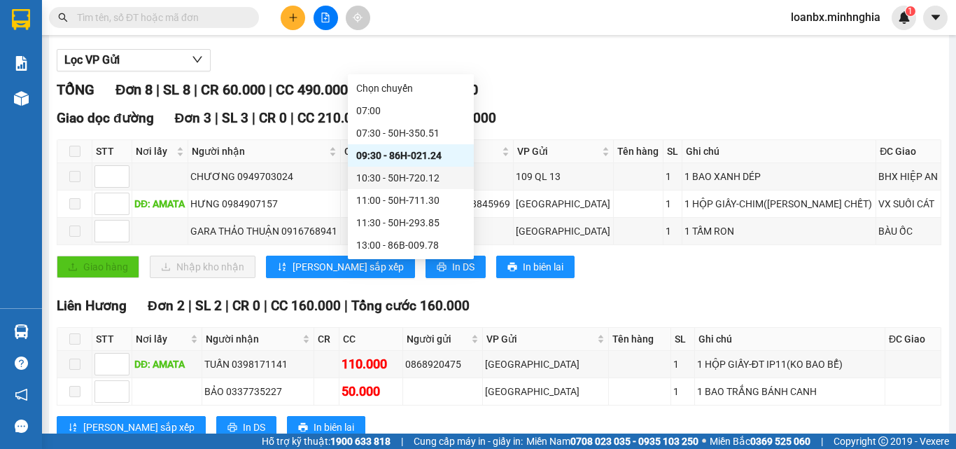
click at [393, 175] on div "10:30 - 50H-720.12" at bounding box center [410, 177] width 109 height 15
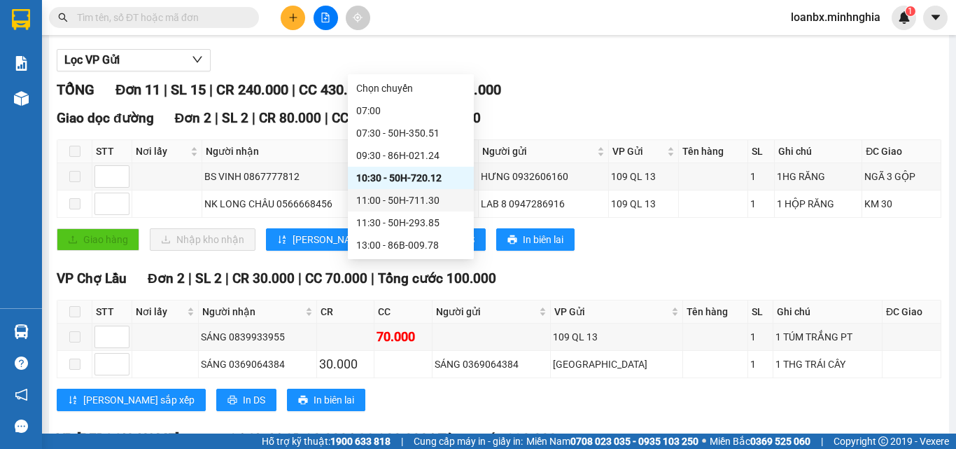
click at [379, 203] on div "11:00 - 50H-711.30" at bounding box center [410, 199] width 109 height 15
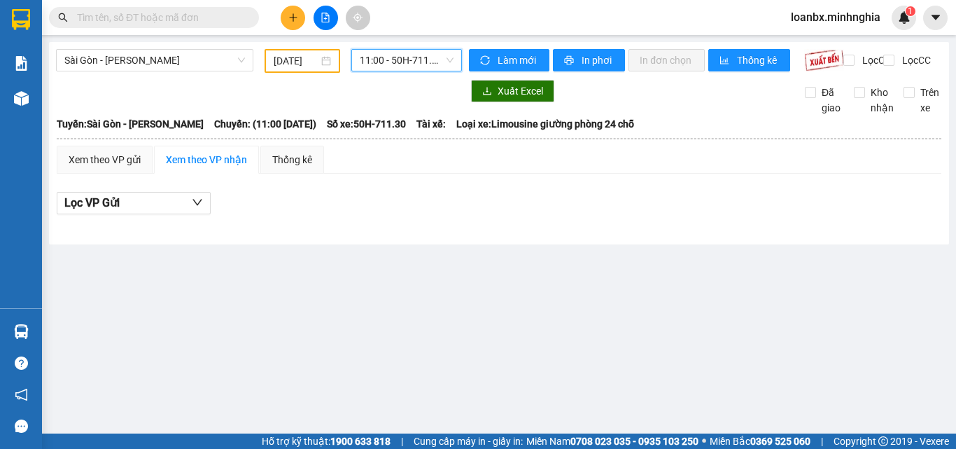
drag, startPoint x: 395, startPoint y: 59, endPoint x: 406, endPoint y: 118, distance: 59.7
click at [395, 58] on span "11:00 - 50H-711.30" at bounding box center [407, 60] width 94 height 21
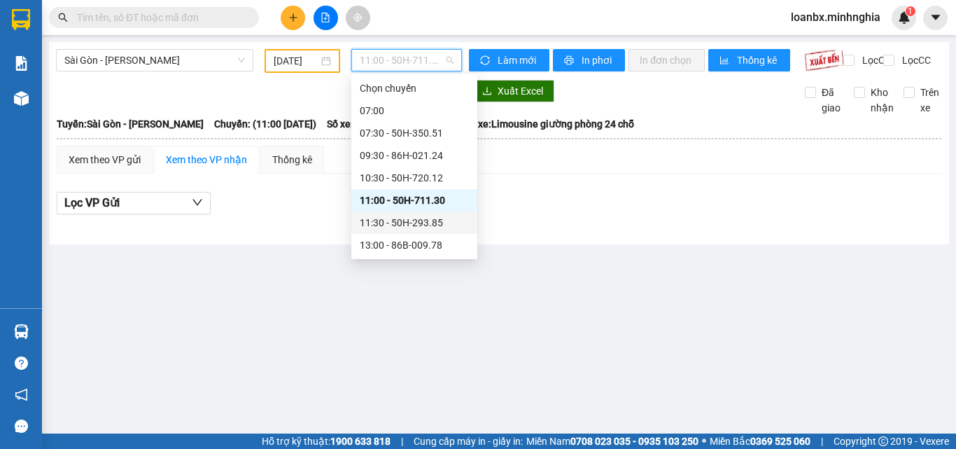
click at [379, 222] on div "11:30 - 50H-293.85" at bounding box center [414, 222] width 109 height 15
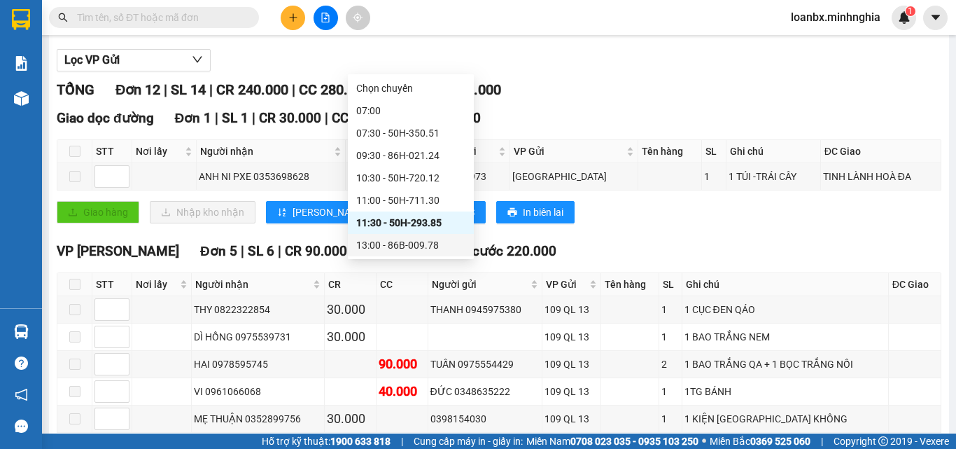
click at [386, 242] on div "13:00 - 86B-009.78" at bounding box center [410, 244] width 109 height 15
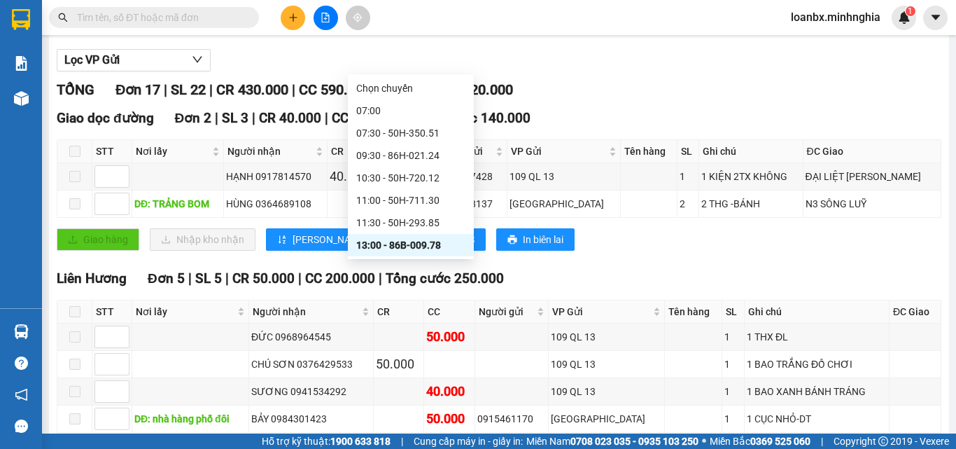
click at [425, 260] on div "14:30 - 86B-009.80" at bounding box center [410, 267] width 109 height 15
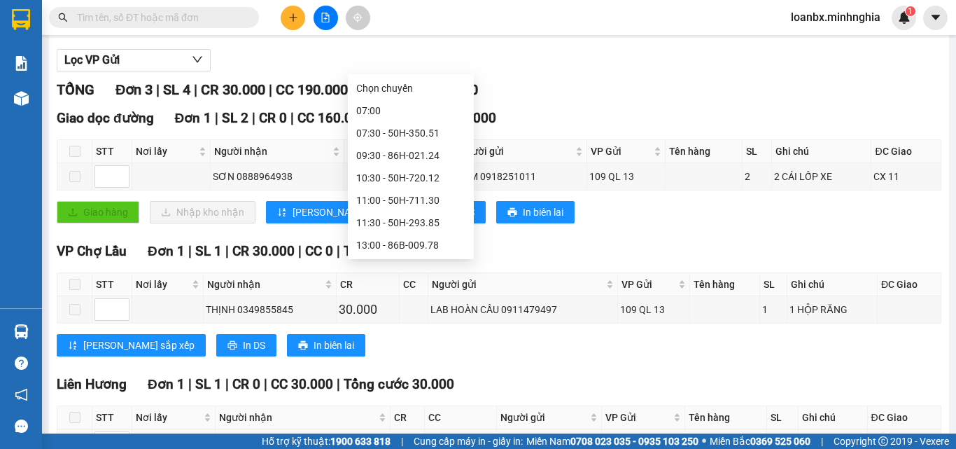
click at [395, 282] on div "16:00 - 50H-300.42" at bounding box center [410, 289] width 109 height 15
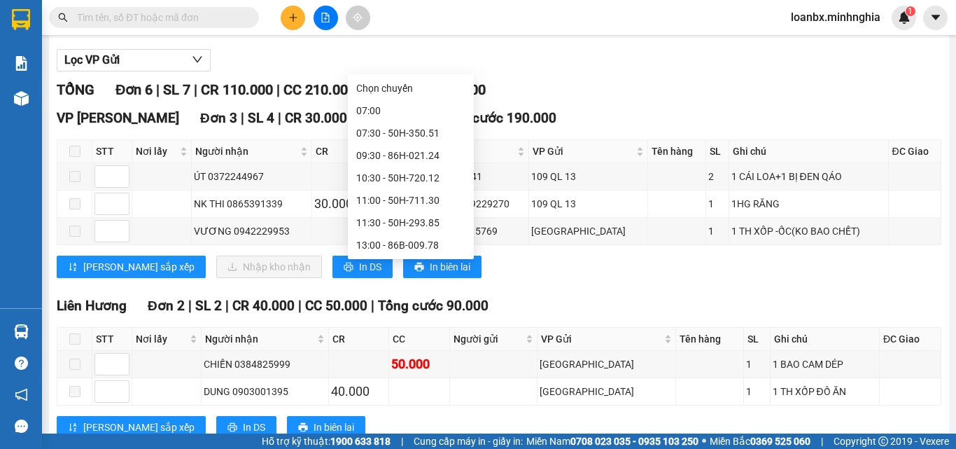
click at [394, 304] on div "18:00 - 50H-302.50" at bounding box center [410, 311] width 109 height 15
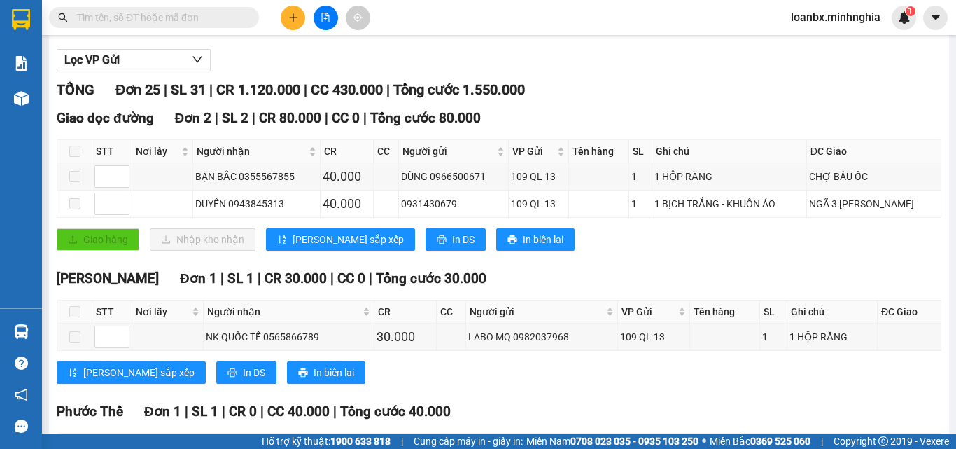
drag, startPoint x: 396, startPoint y: 41, endPoint x: 390, endPoint y: 65, distance: 25.3
click at [393, 45] on main "[GEOGRAPHIC_DATA] - Phan Rí [DATE] 18:00 - 50H-302.50 Làm mới In phơi In đơn ch…" at bounding box center [478, 216] width 956 height 433
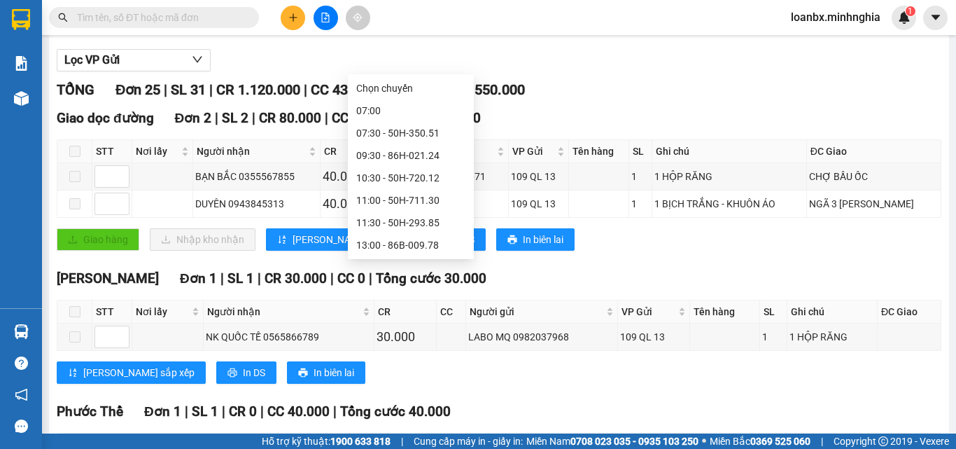
click at [389, 323] on div "21:00 - 86H-021.07" at bounding box center [411, 334] width 126 height 22
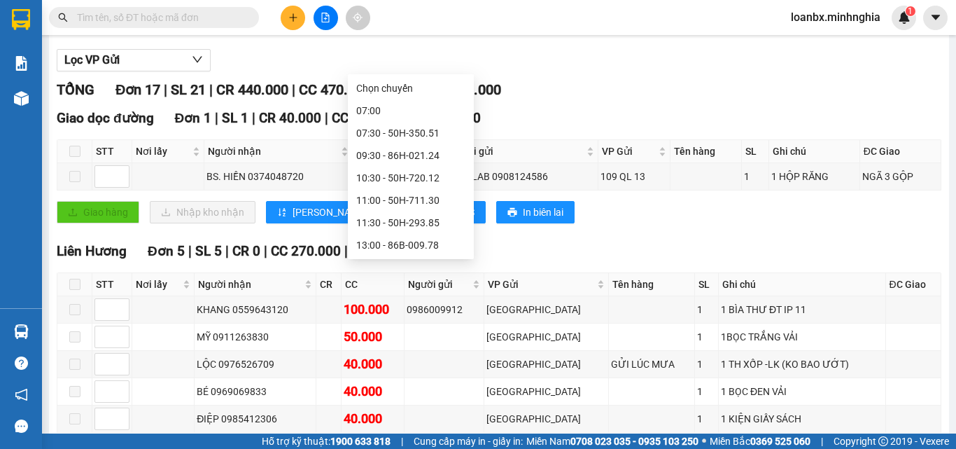
click at [395, 372] on div "22:00 - 50H-363.64" at bounding box center [410, 379] width 109 height 15
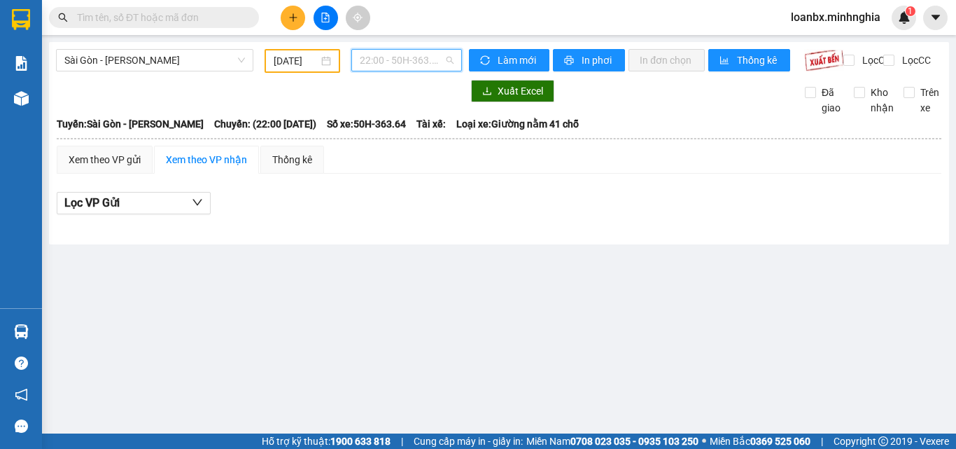
click at [402, 59] on span "22:00 - 50H-363.64" at bounding box center [407, 60] width 94 height 21
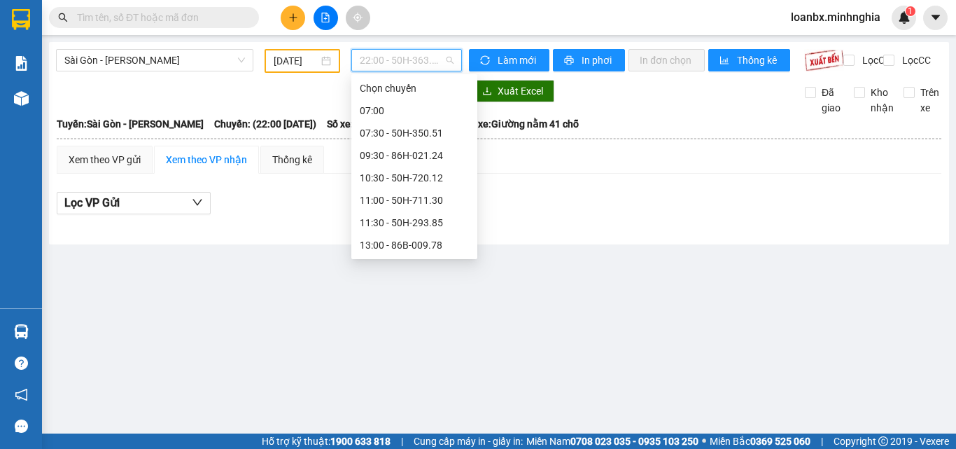
click at [386, 349] on div "21:30 - 50H-368.19" at bounding box center [414, 356] width 109 height 15
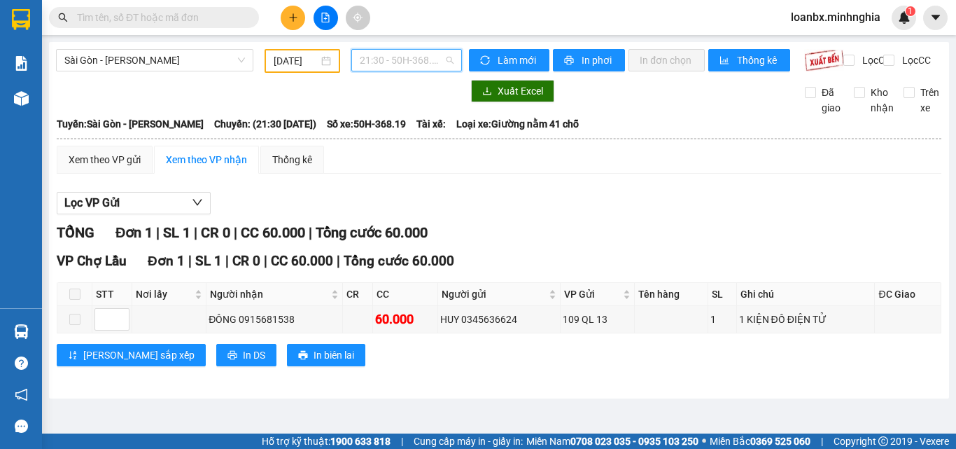
click at [408, 49] on div "21:30 - 50H-368.19" at bounding box center [406, 60] width 111 height 22
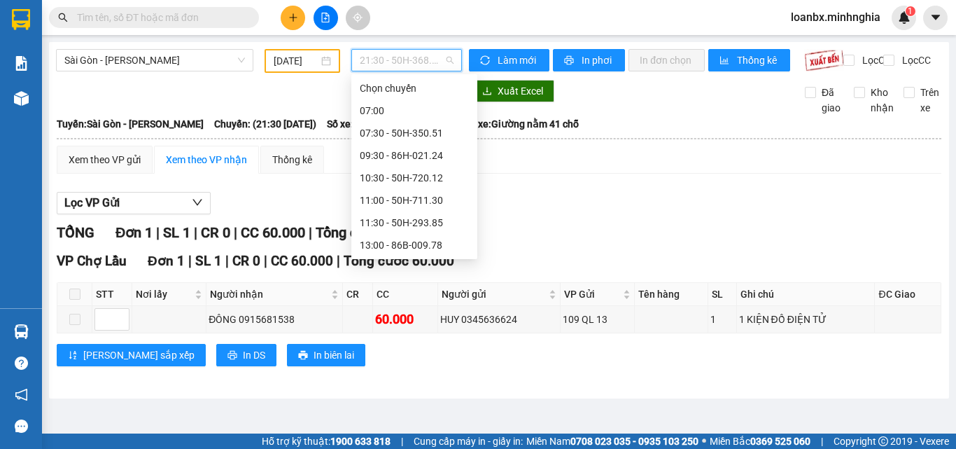
click at [400, 368] on div "22:00 - 50H-363.64" at bounding box center [414, 379] width 126 height 22
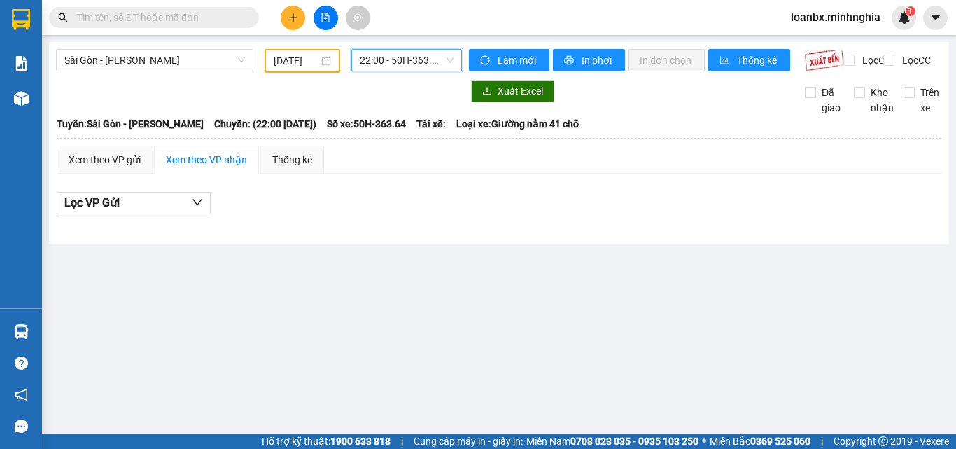
click at [414, 71] on div "22:00 - 50H-363.64" at bounding box center [406, 60] width 111 height 22
